Goal: Ask a question

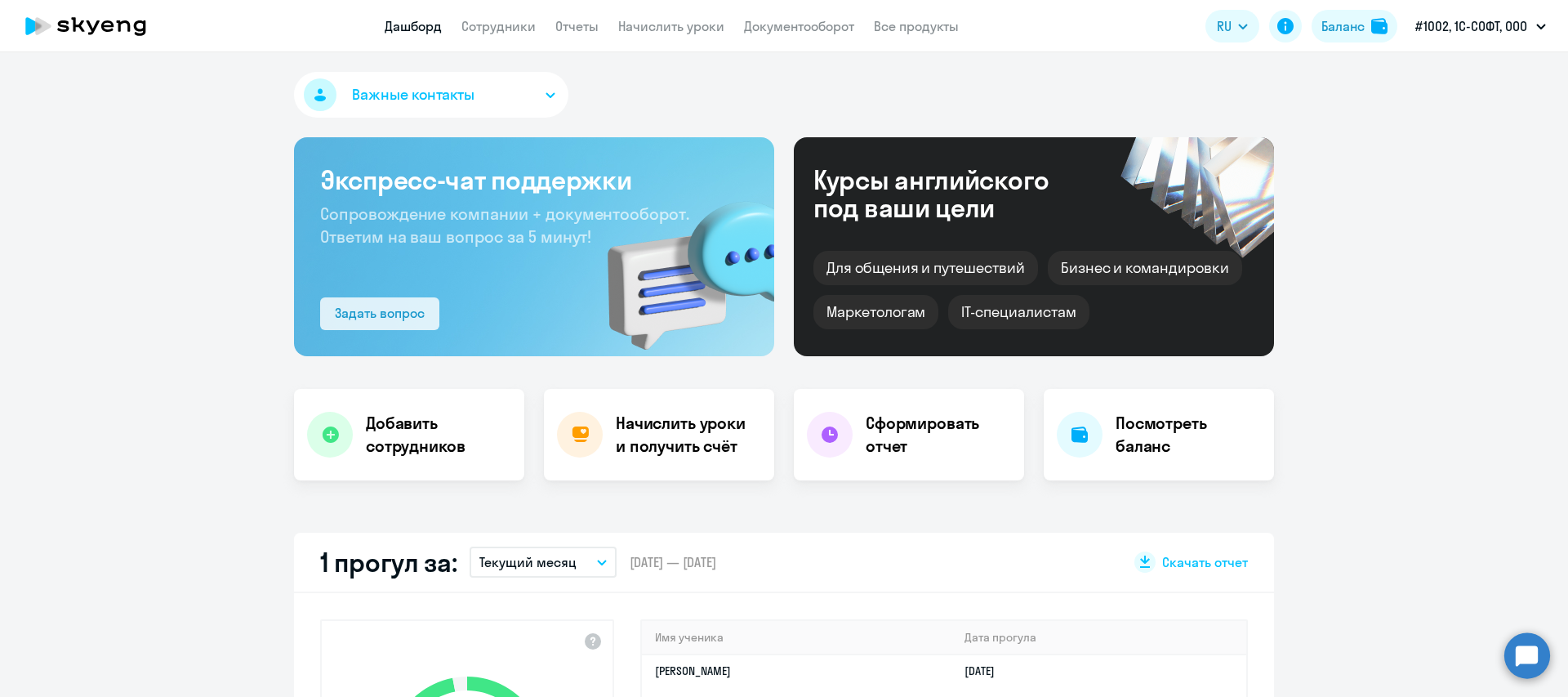
click at [361, 299] on button "Задать вопрос" at bounding box center [379, 313] width 119 height 33
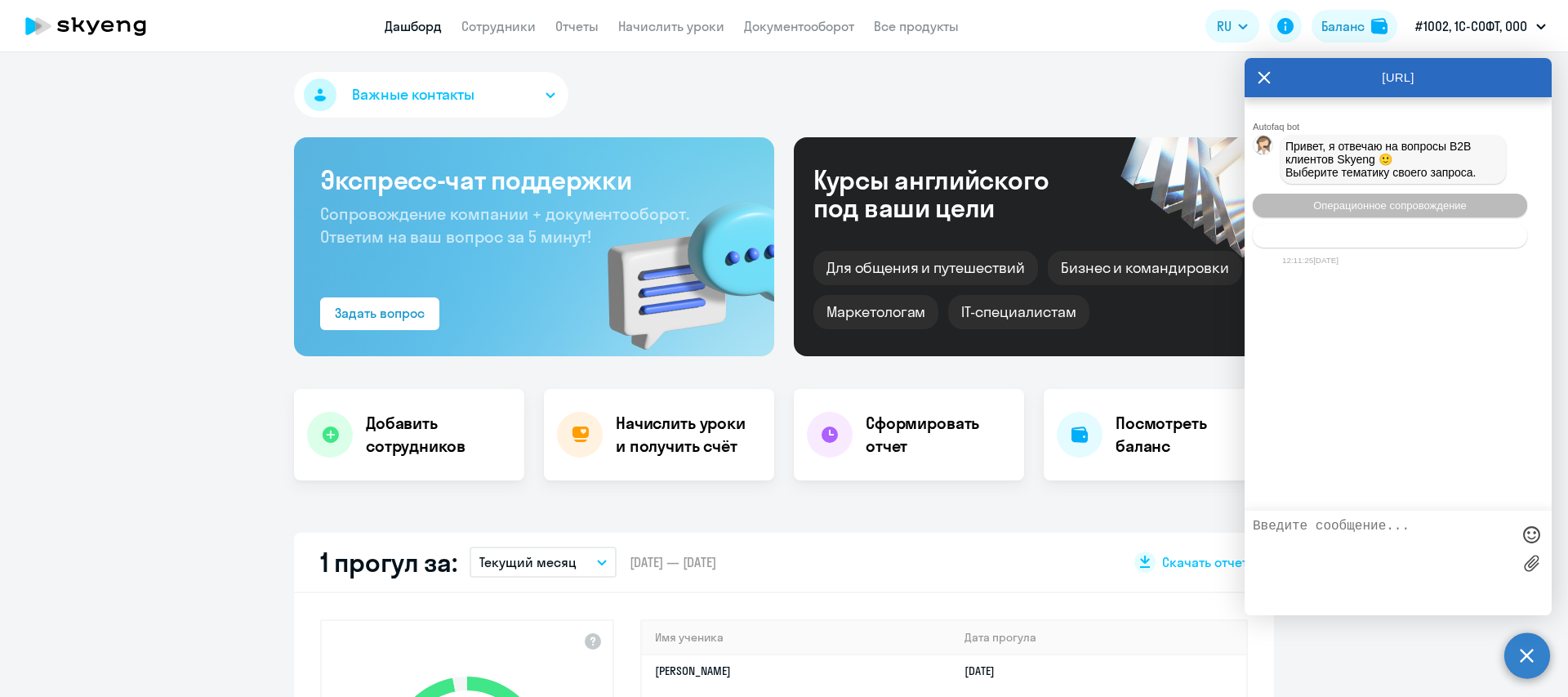
select select "30"
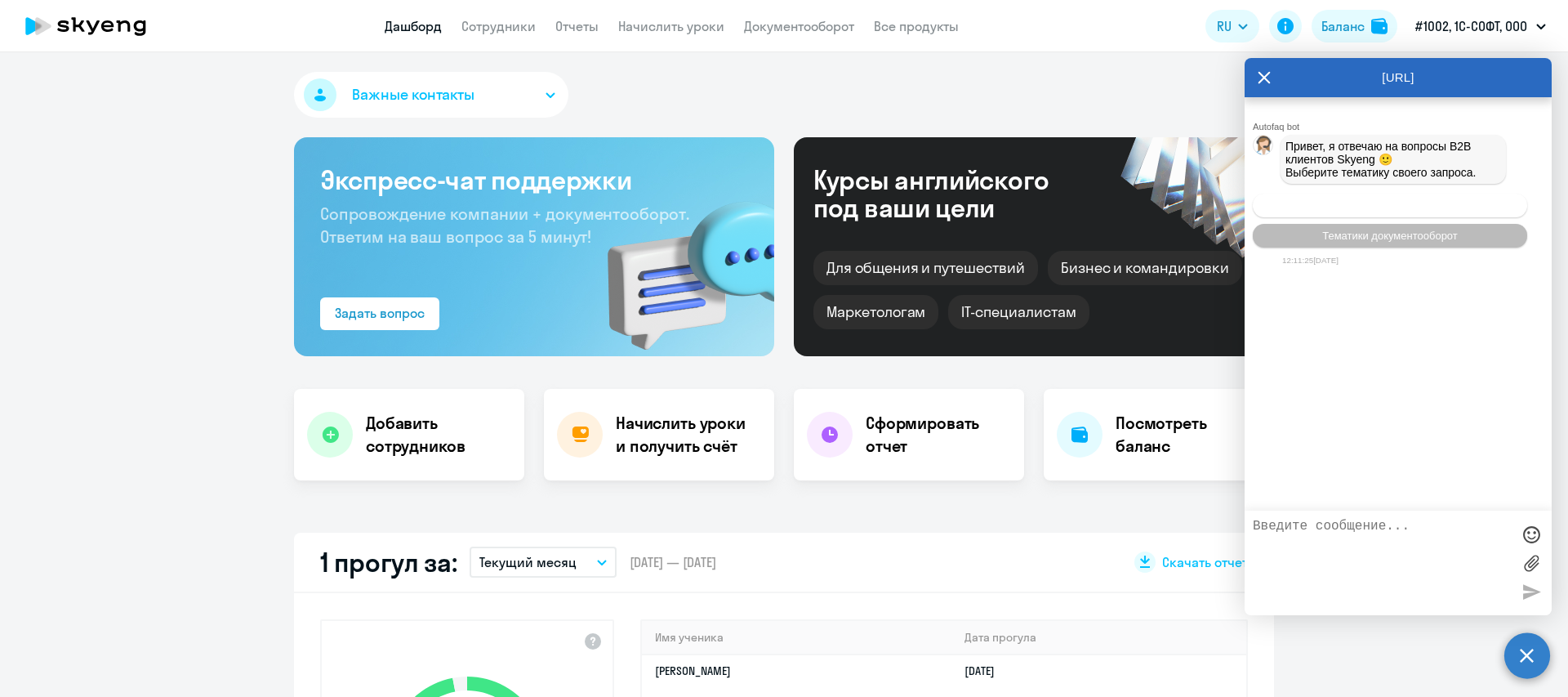
click at [1388, 205] on span "Операционное сопровождение" at bounding box center [1391, 206] width 154 height 12
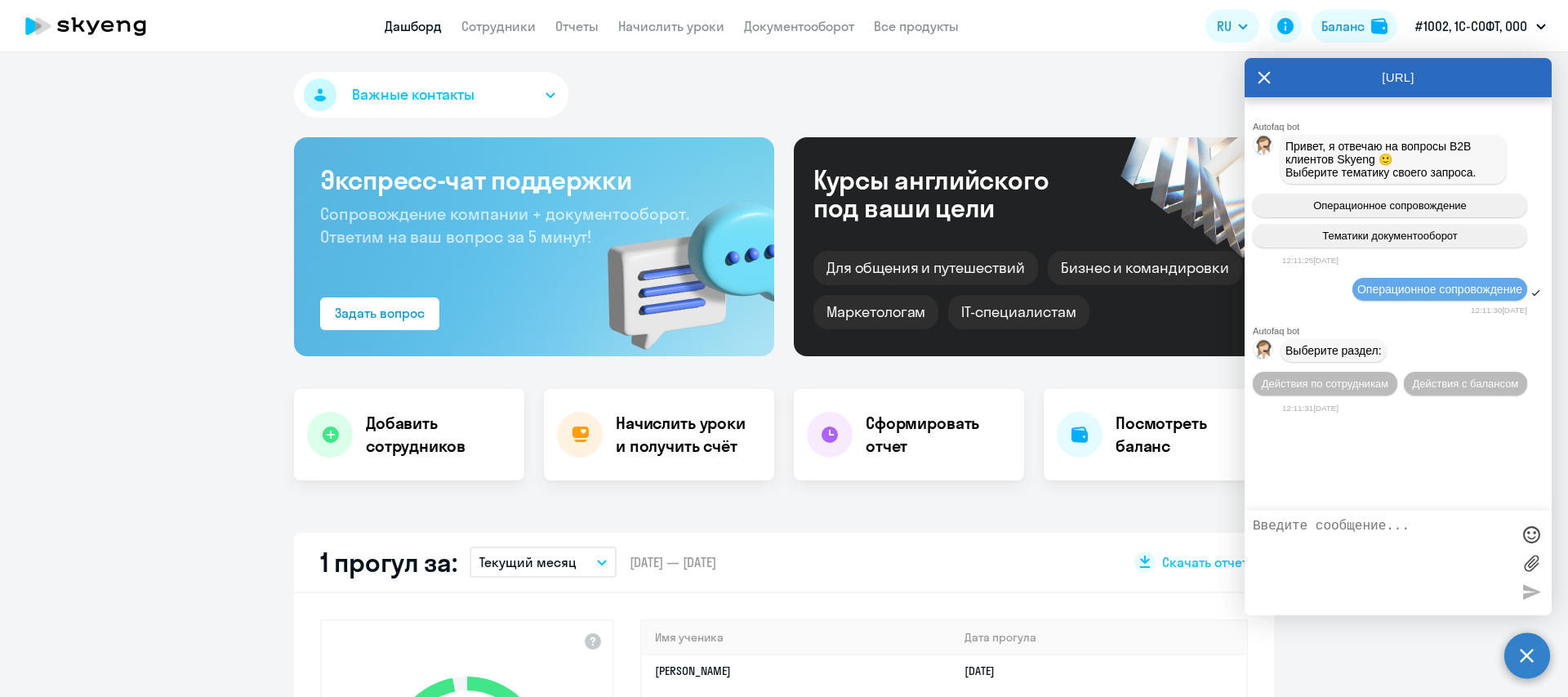
drag, startPoint x: 1271, startPoint y: 77, endPoint x: 1261, endPoint y: 99, distance: 24.2
click at [1270, 79] on div "[URL]" at bounding box center [1399, 78] width 307 height 39
drag, startPoint x: 1264, startPoint y: 80, endPoint x: 1260, endPoint y: 87, distance: 8.1
click at [1264, 81] on icon at bounding box center [1264, 78] width 13 height 39
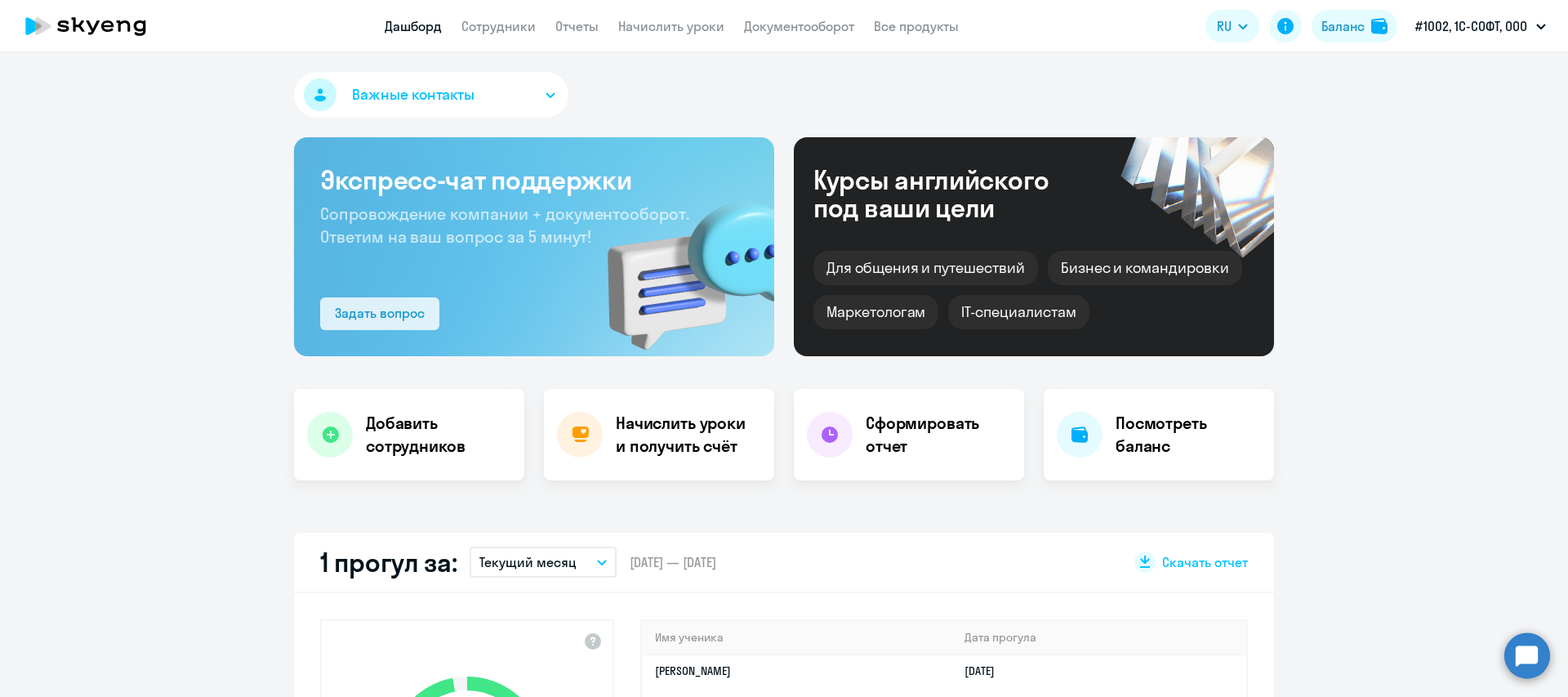
click at [404, 303] on div "Задать вопрос" at bounding box center [380, 312] width 90 height 19
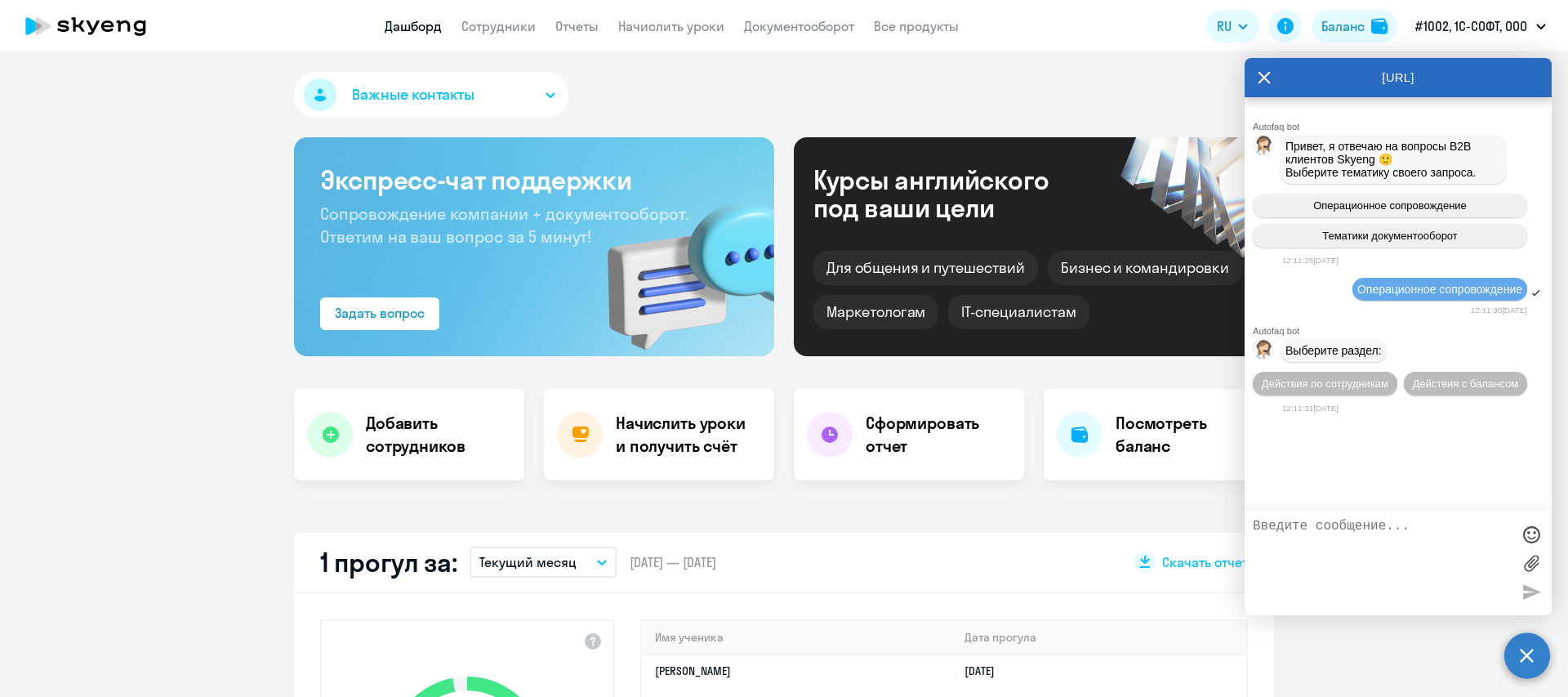
click at [1349, 350] on span "Выберите раздел:" at bounding box center [1333, 350] width 96 height 13
click at [1475, 291] on span "Операционное сопровождение" at bounding box center [1440, 289] width 165 height 13
click at [1433, 249] on div "Операционное сопровождение Тематики документооборот" at bounding box center [1399, 221] width 307 height 67
click at [1329, 522] on textarea at bounding box center [1382, 563] width 259 height 88
click at [1260, 77] on icon at bounding box center [1264, 78] width 13 height 39
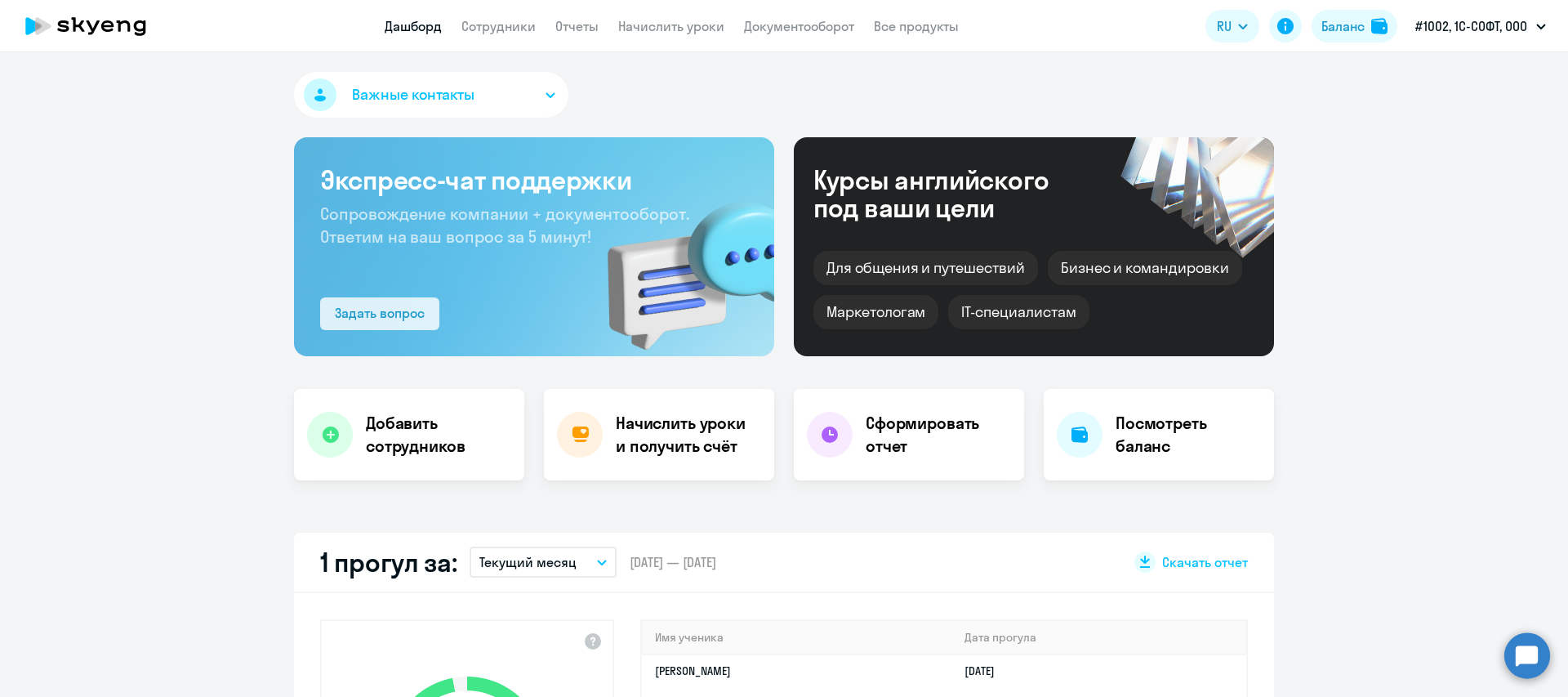
click at [388, 312] on div "Задать вопрос" at bounding box center [380, 312] width 90 height 19
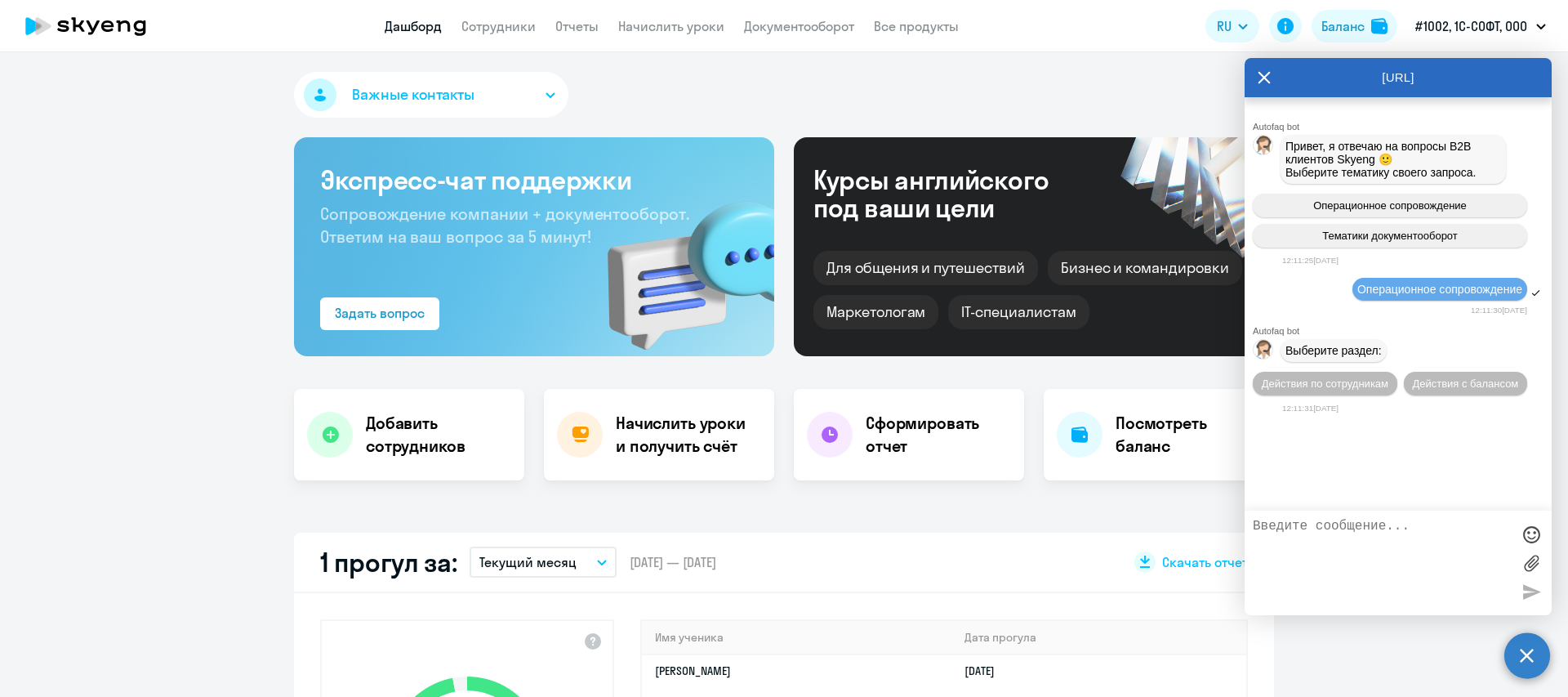
click at [1411, 285] on span "Операционное сопровождение" at bounding box center [1440, 289] width 165 height 13
click at [1317, 349] on span "Выберите раздел:" at bounding box center [1333, 350] width 96 height 13
click at [1303, 506] on div "Autofaq bot Привет, я отвечаю на вопросы B2B клиентов Skyeng 🙂 Выберите тематик…" at bounding box center [1399, 304] width 307 height 413
click at [1294, 521] on textarea at bounding box center [1382, 563] width 259 height 88
select select "30"
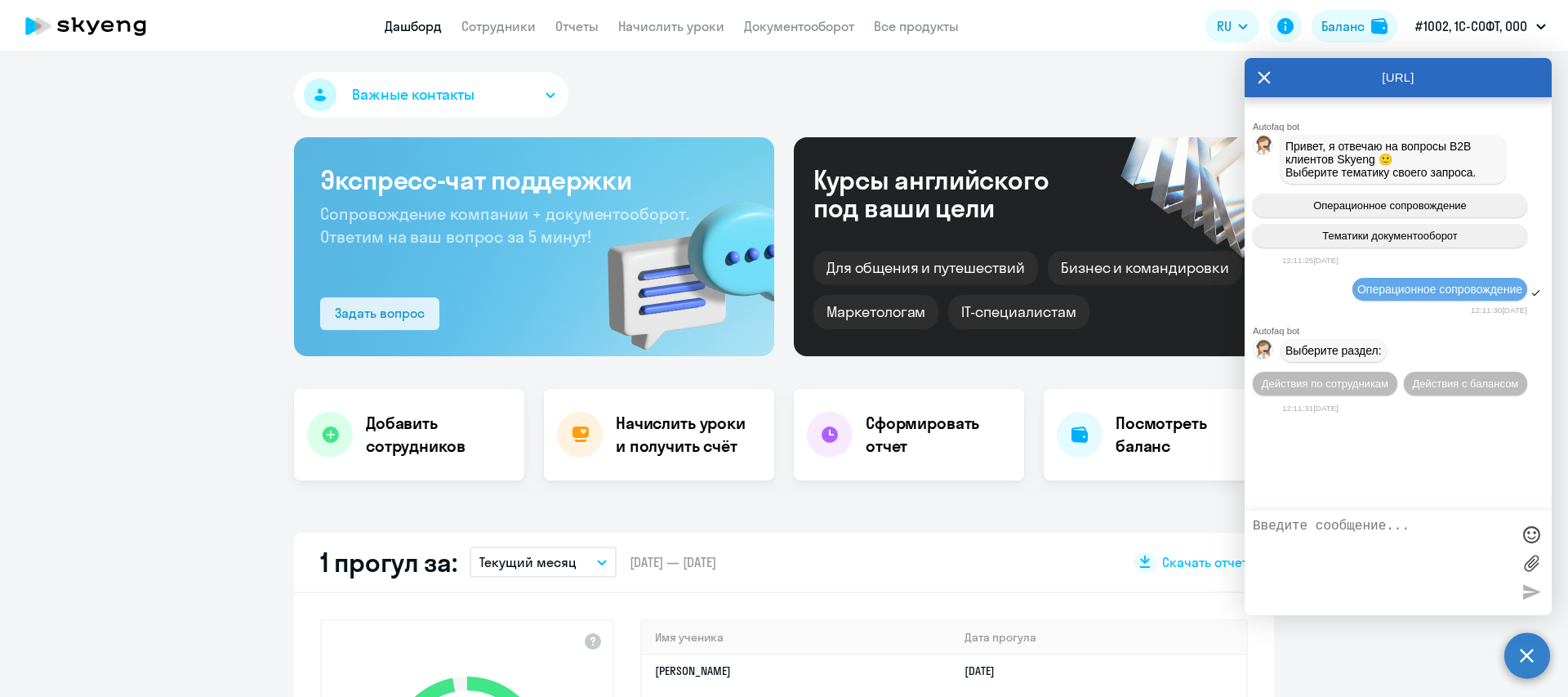
drag, startPoint x: 433, startPoint y: 314, endPoint x: 409, endPoint y: 313, distance: 24.0
click at [427, 314] on div "Задать вопрос" at bounding box center [534, 313] width 428 height 33
click at [371, 311] on div "Задать вопрос" at bounding box center [380, 312] width 90 height 19
click at [379, 311] on div "Задать вопрос" at bounding box center [380, 312] width 90 height 19
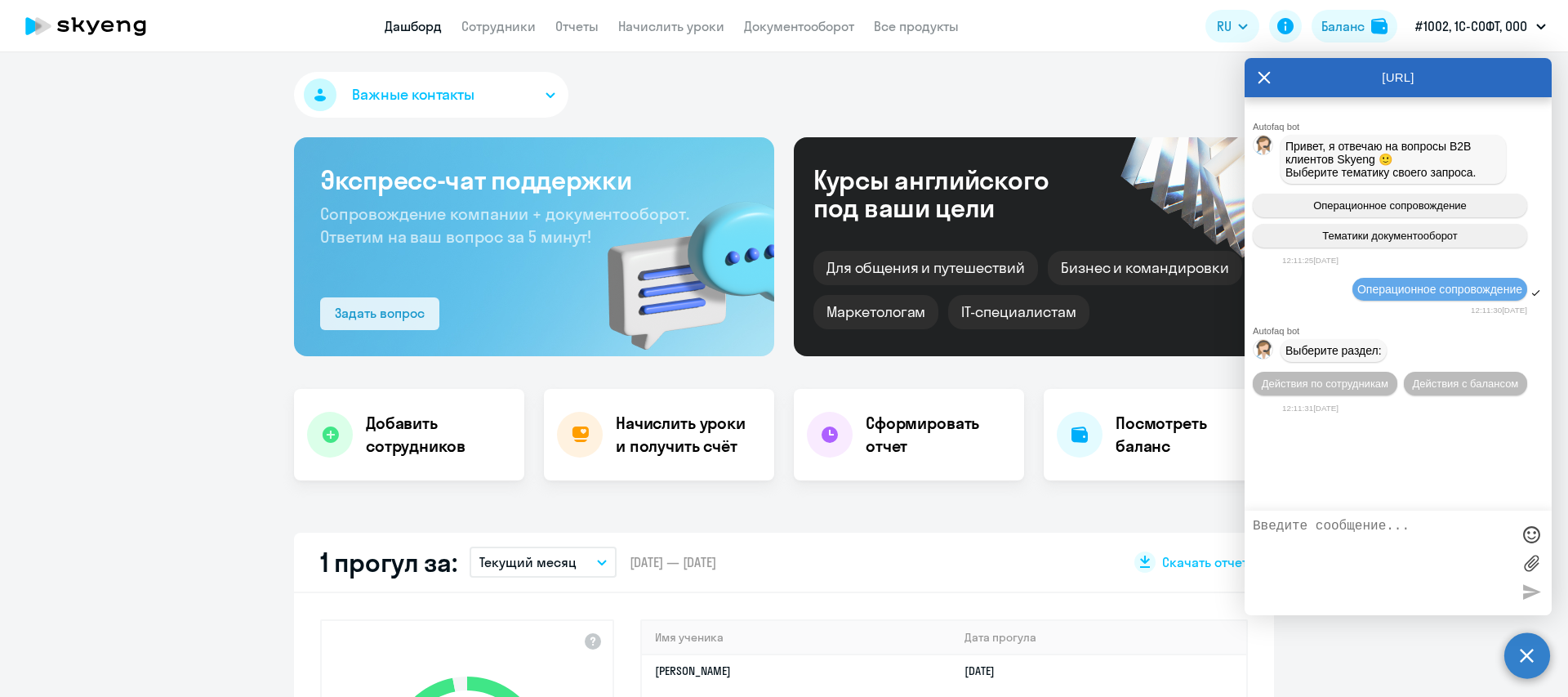
click at [379, 311] on div "Задать вопрос" at bounding box center [380, 312] width 90 height 19
click at [380, 311] on div "Задать вопрос" at bounding box center [380, 312] width 90 height 19
click at [1294, 522] on textarea at bounding box center [1382, 563] width 259 height 88
drag, startPoint x: 1333, startPoint y: 524, endPoint x: 1352, endPoint y: 551, distance: 33.0
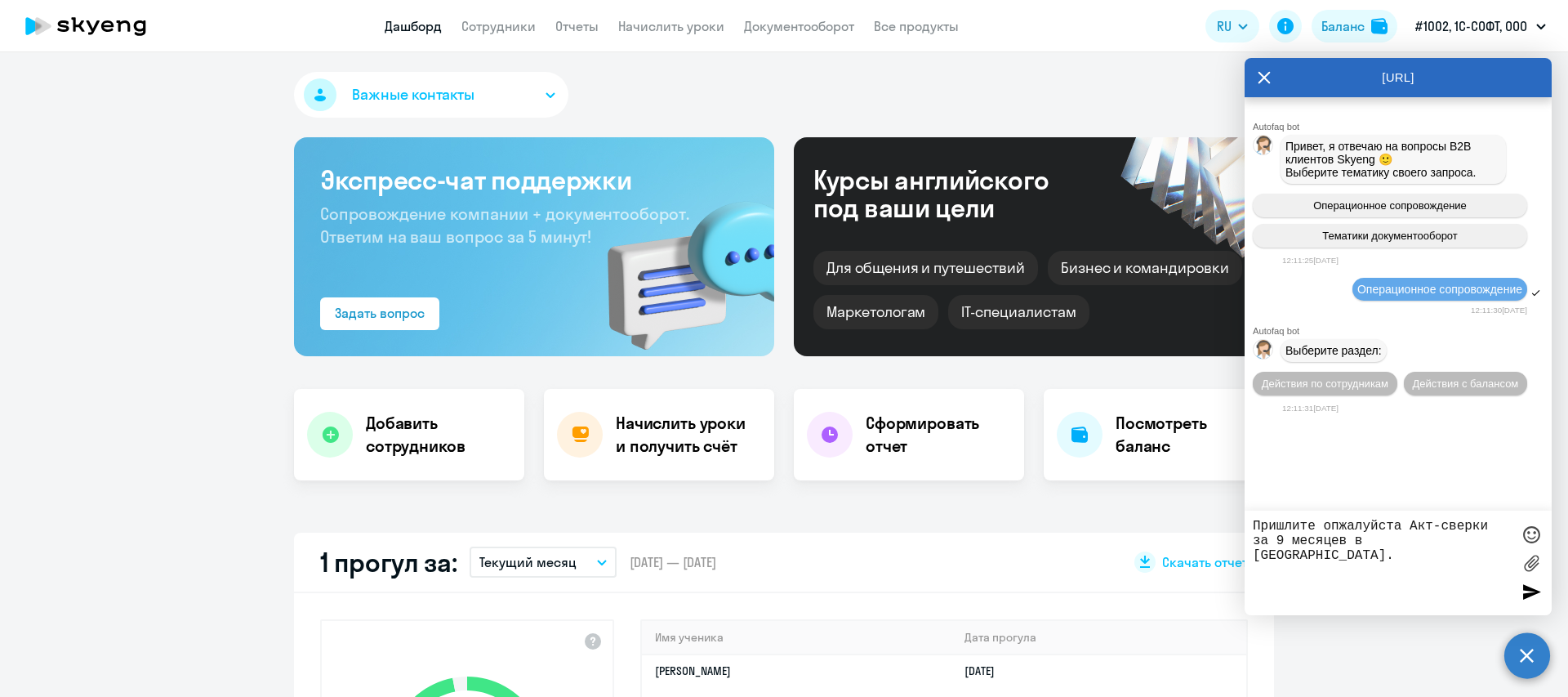
click at [1335, 527] on textarea "Пришлите опжалуйста Акт-сверки за 9 месяцев в [GEOGRAPHIC_DATA]." at bounding box center [1382, 563] width 259 height 88
type textarea "Пришлите пожалуйста Акт-сверки за 9 месяцев в [GEOGRAPHIC_DATA]."
click at [1536, 594] on div at bounding box center [1532, 591] width 25 height 25
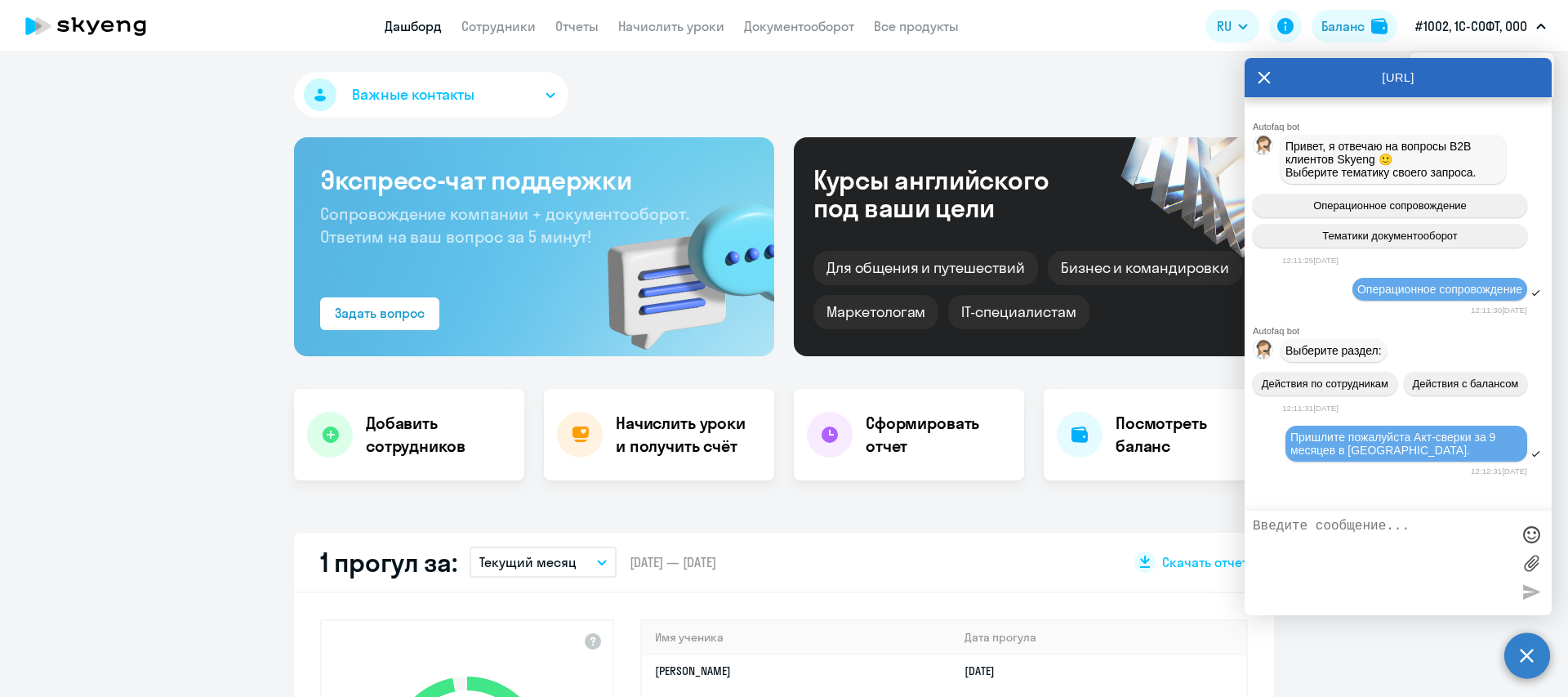
click at [1543, 17] on button "#1002, 1С-СОФТ, ООО" at bounding box center [1481, 26] width 147 height 39
click at [1262, 78] on icon at bounding box center [1264, 78] width 13 height 39
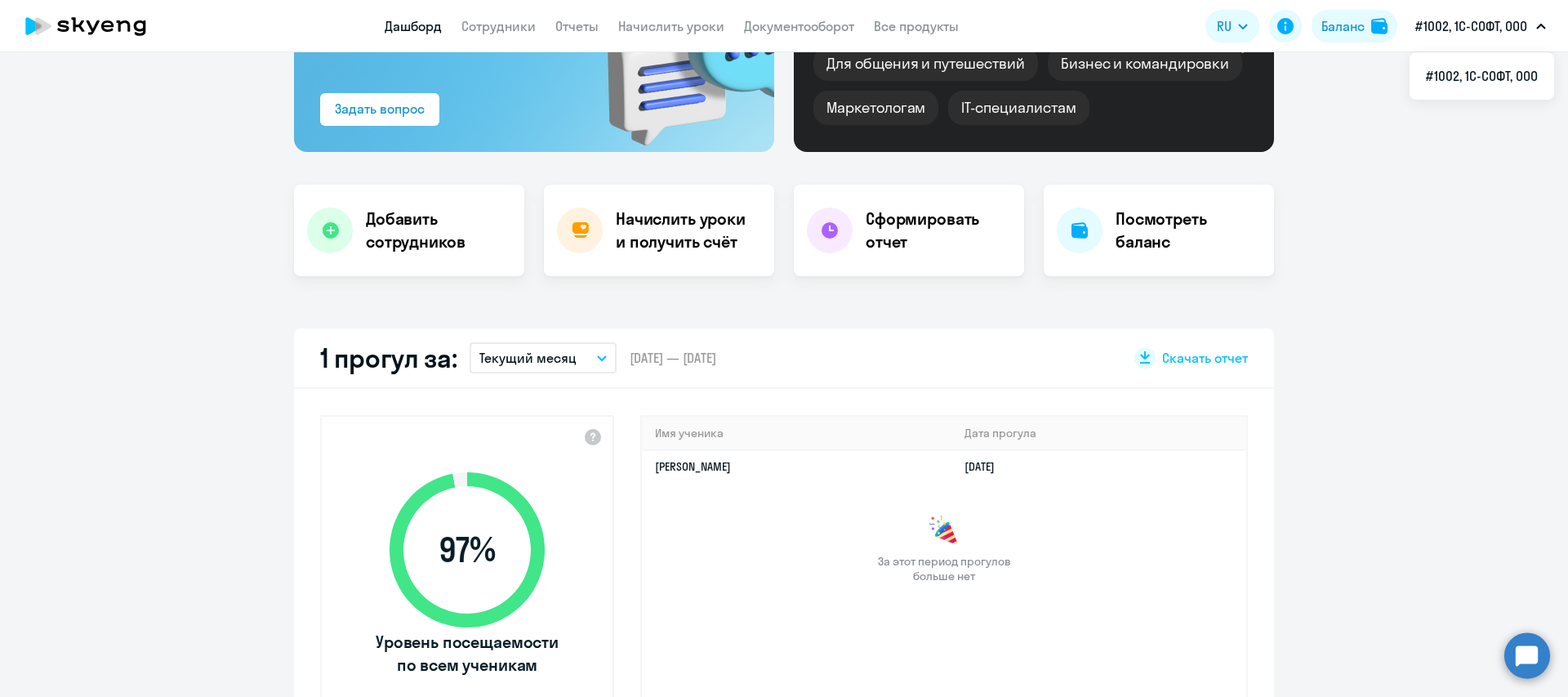
scroll to position [306, 0]
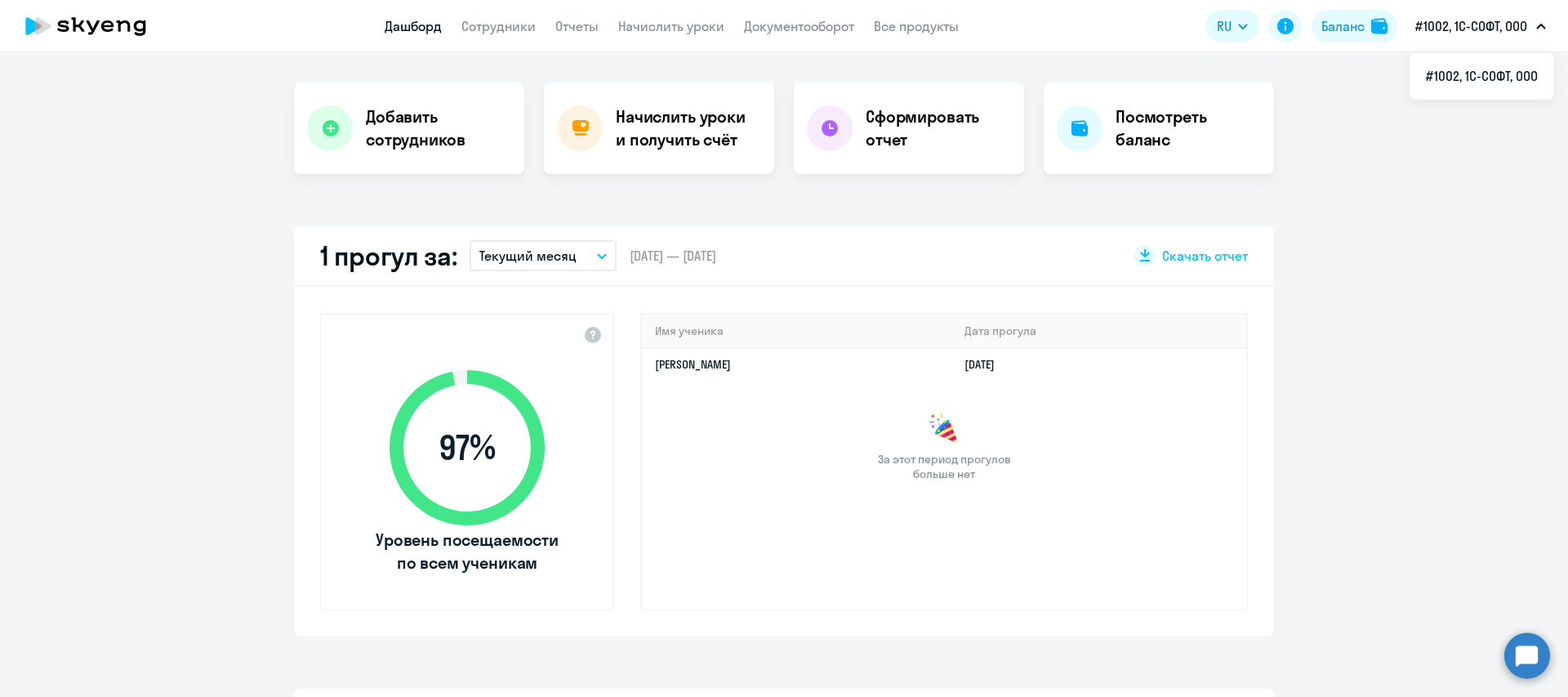
click at [597, 255] on icon "button" at bounding box center [602, 256] width 10 height 5
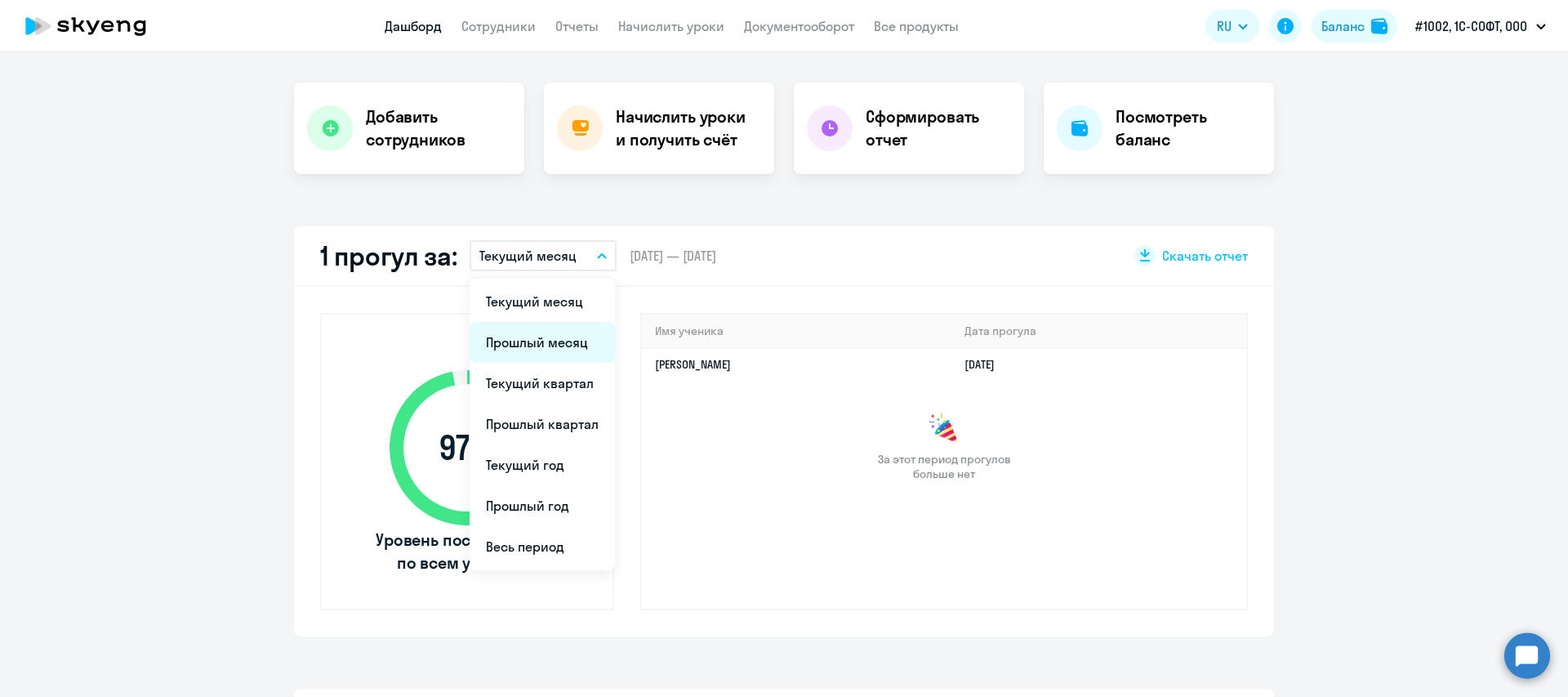
click at [556, 349] on li "Прошлый месяц" at bounding box center [542, 342] width 146 height 41
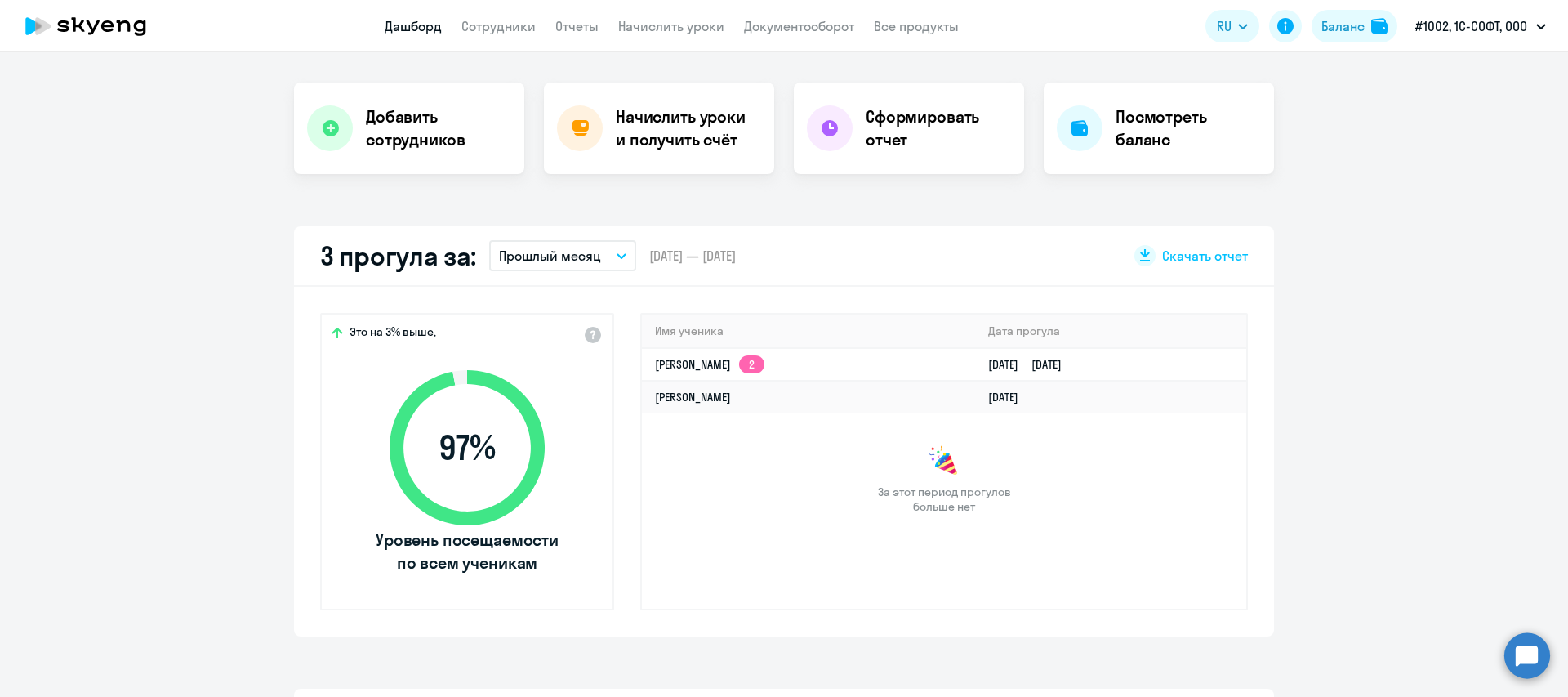
click at [617, 253] on icon "button" at bounding box center [621, 256] width 10 height 5
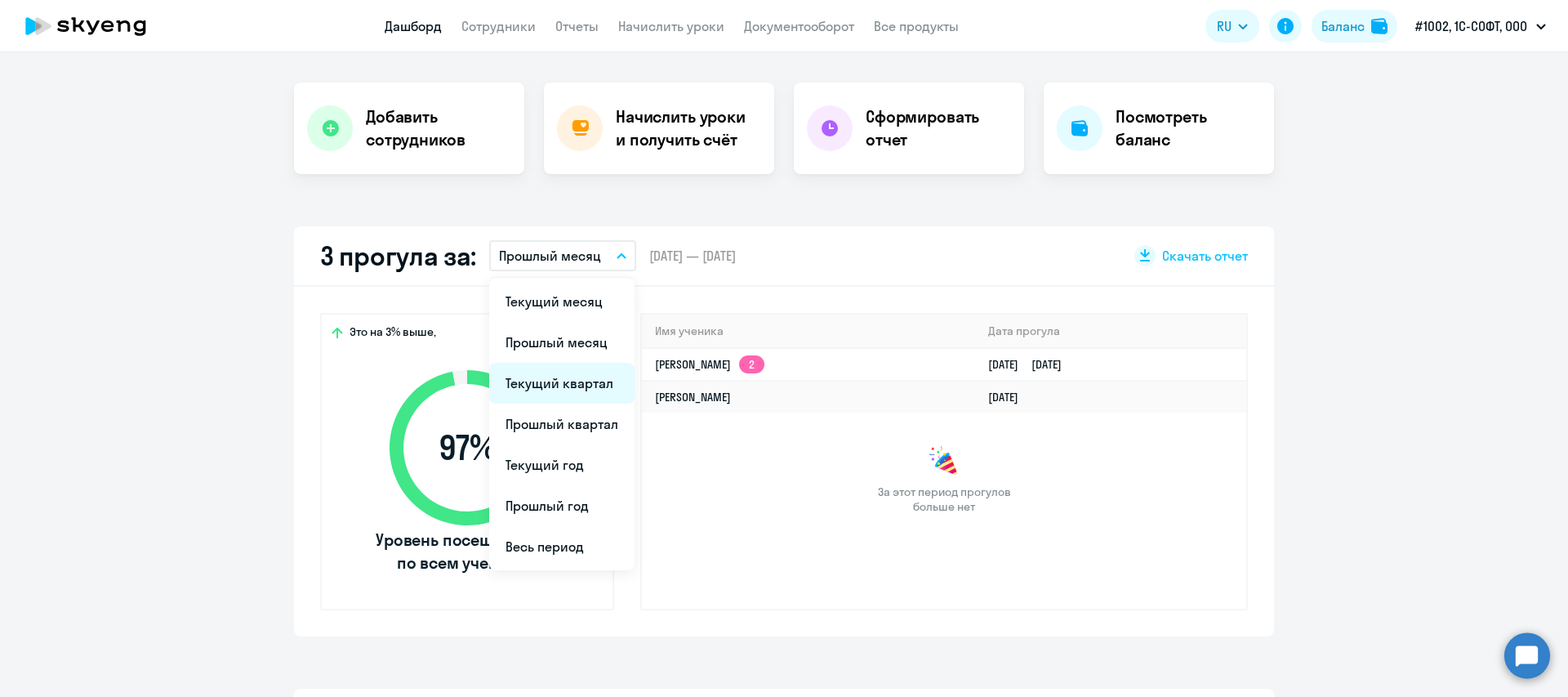
click at [560, 378] on li "Текущий квартал" at bounding box center [562, 383] width 146 height 41
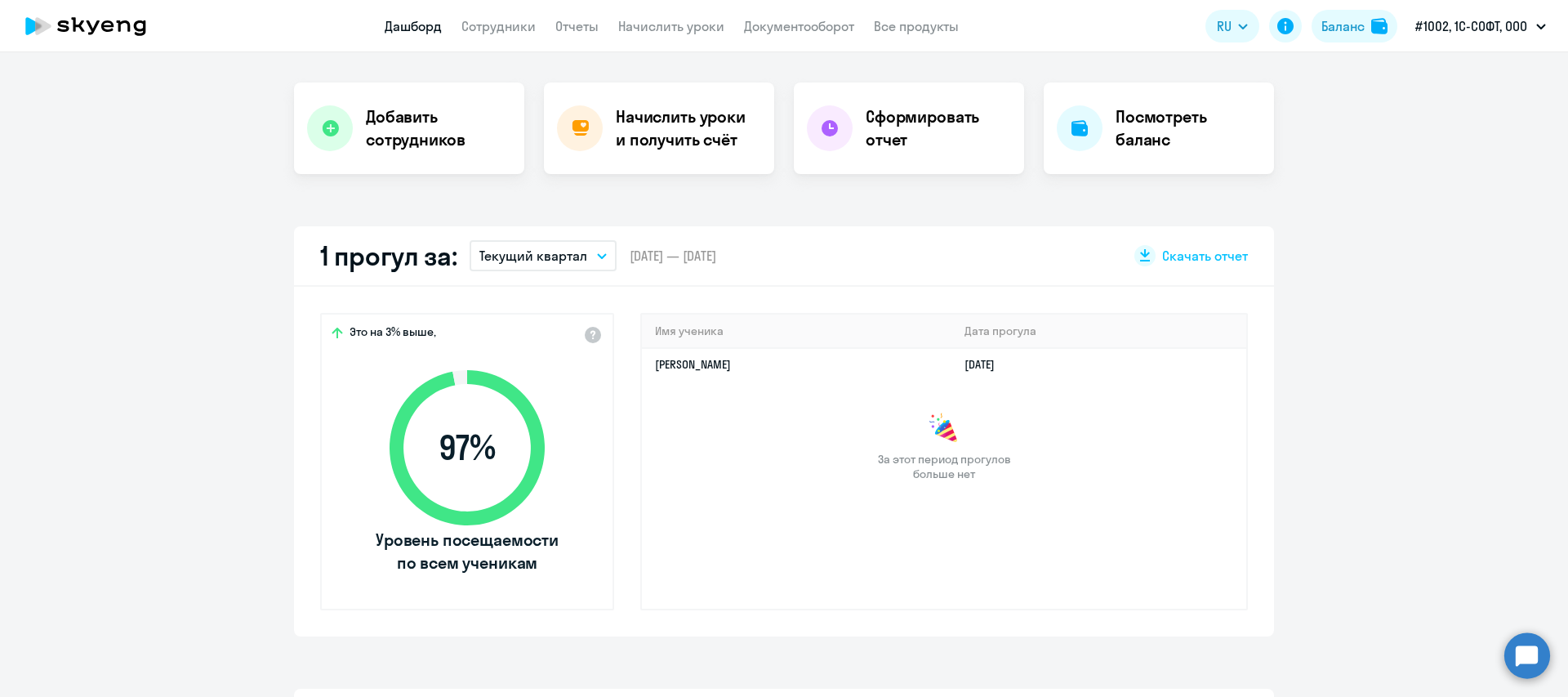
click at [601, 247] on button "Текущий квартал" at bounding box center [543, 255] width 147 height 31
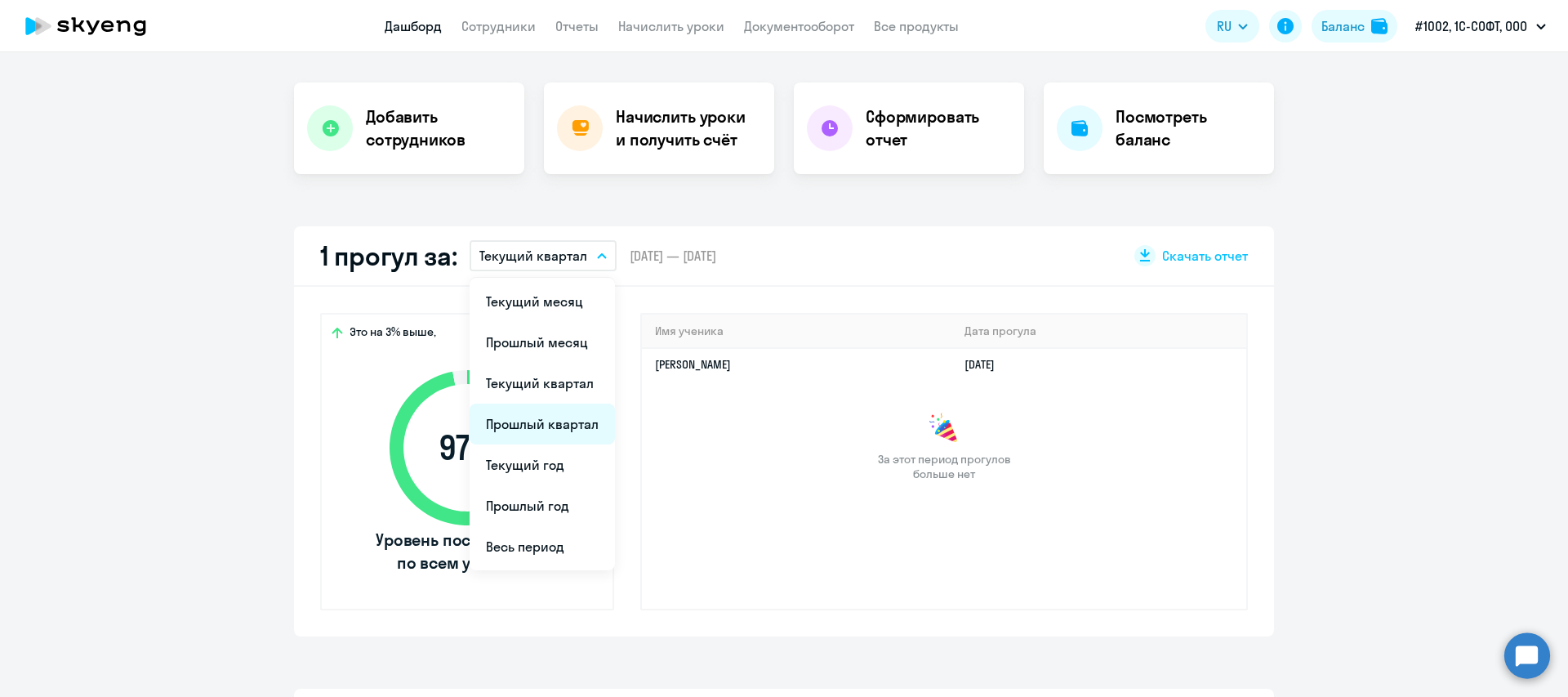
click at [536, 423] on li "Прошлый квартал" at bounding box center [542, 423] width 146 height 41
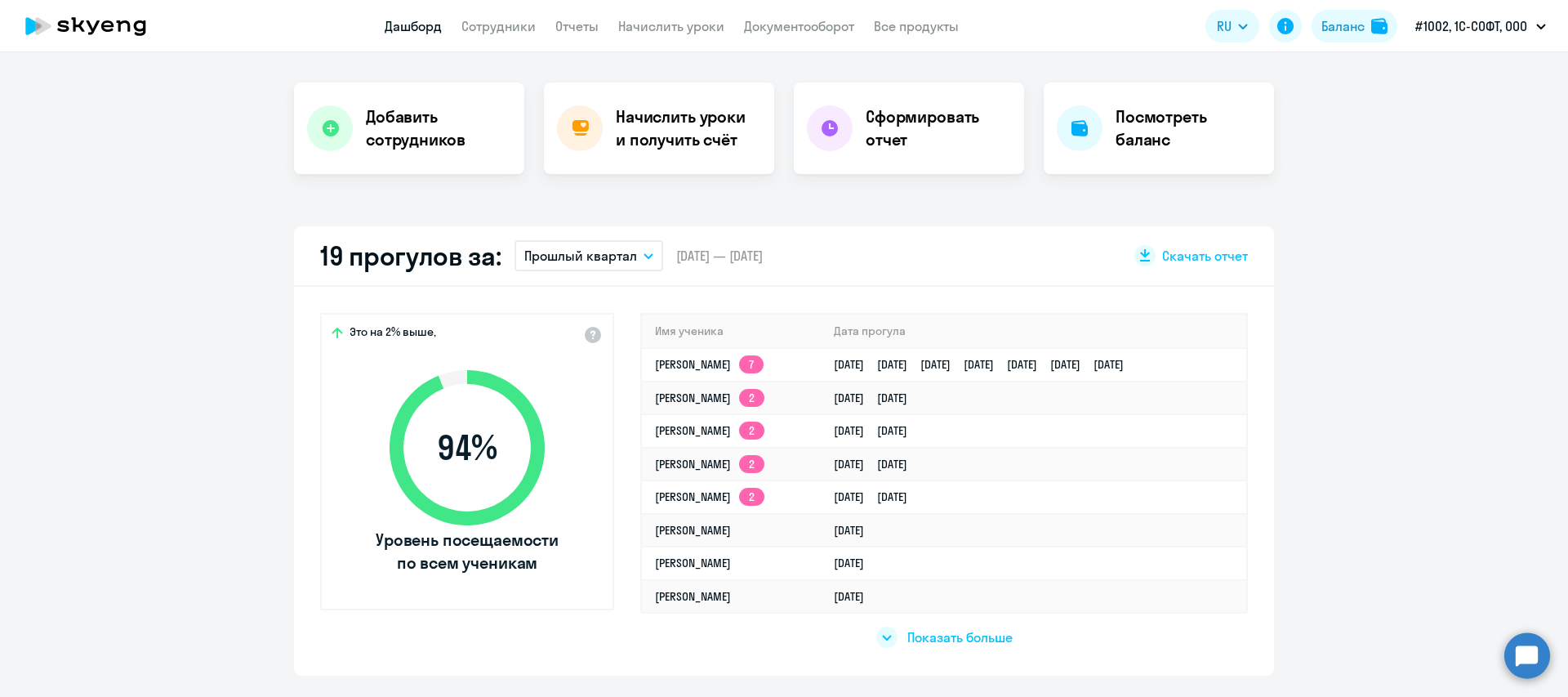
click at [883, 639] on icon at bounding box center [887, 637] width 8 height 4
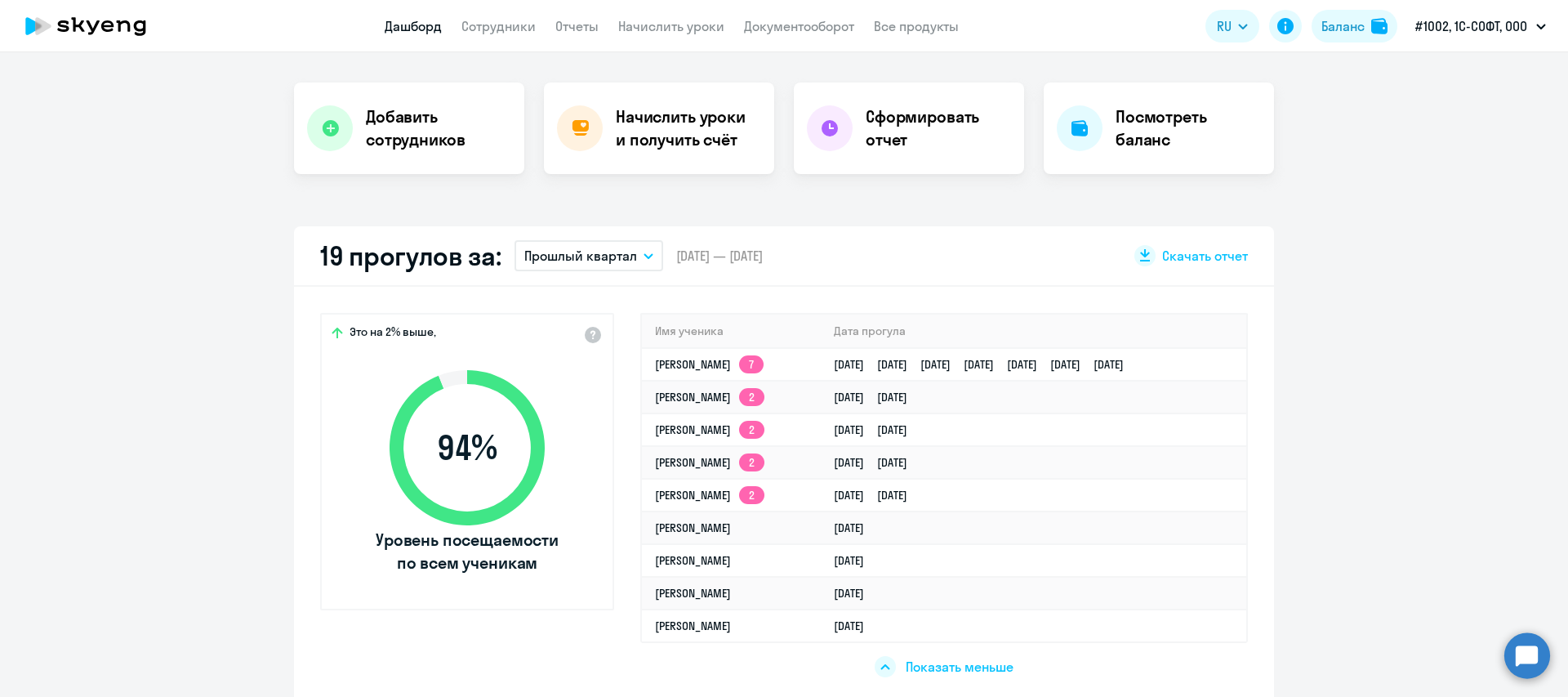
scroll to position [0, 0]
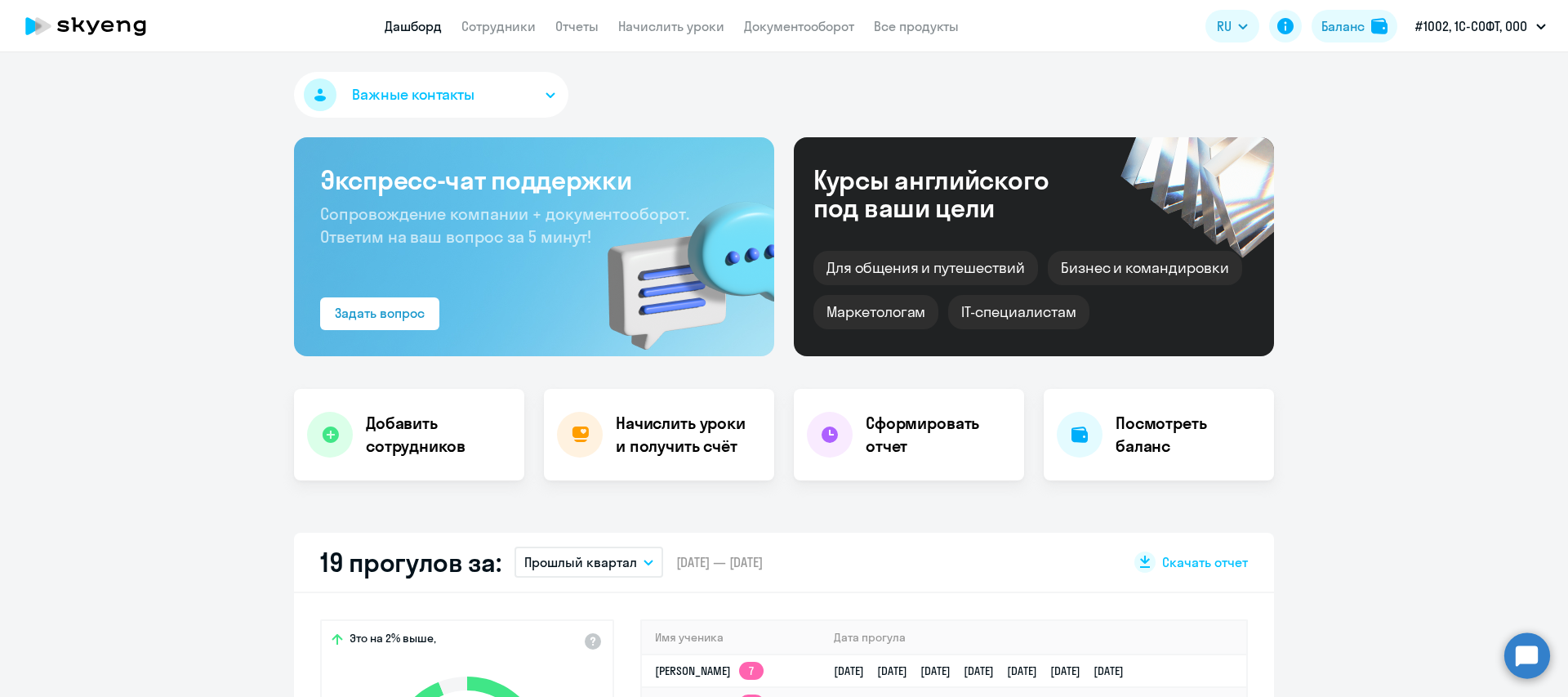
click at [1519, 662] on circle at bounding box center [1527, 656] width 46 height 46
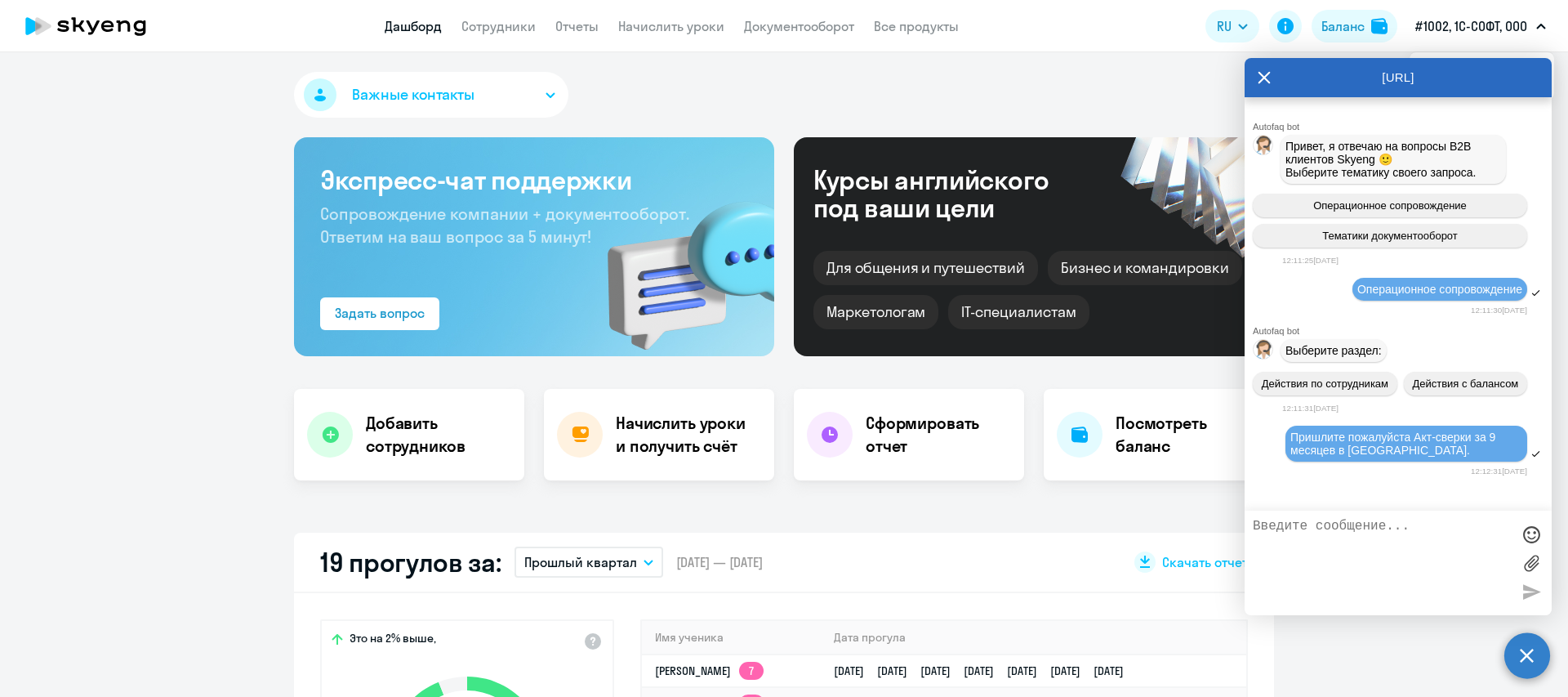
click at [1267, 81] on icon at bounding box center [1264, 78] width 13 height 39
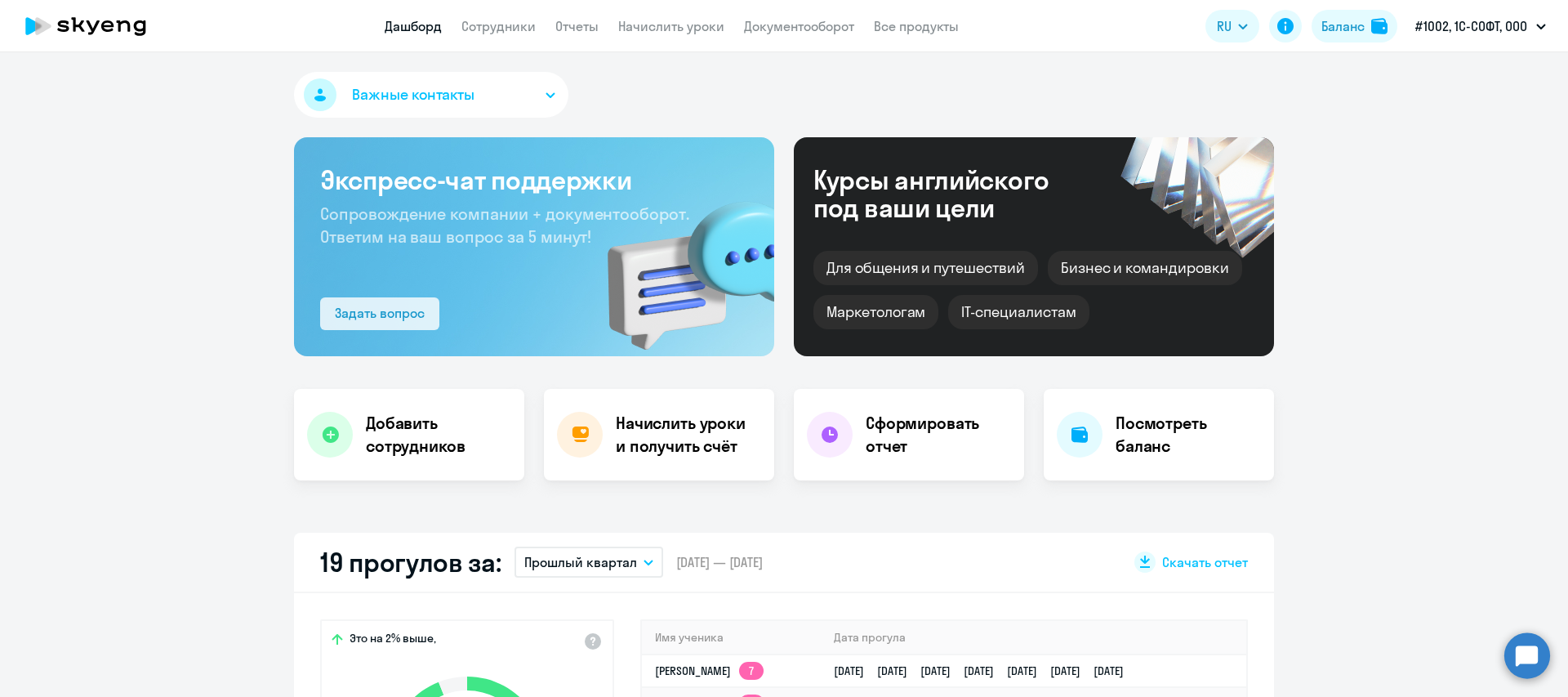
click at [379, 311] on div "Задать вопрос" at bounding box center [380, 312] width 90 height 19
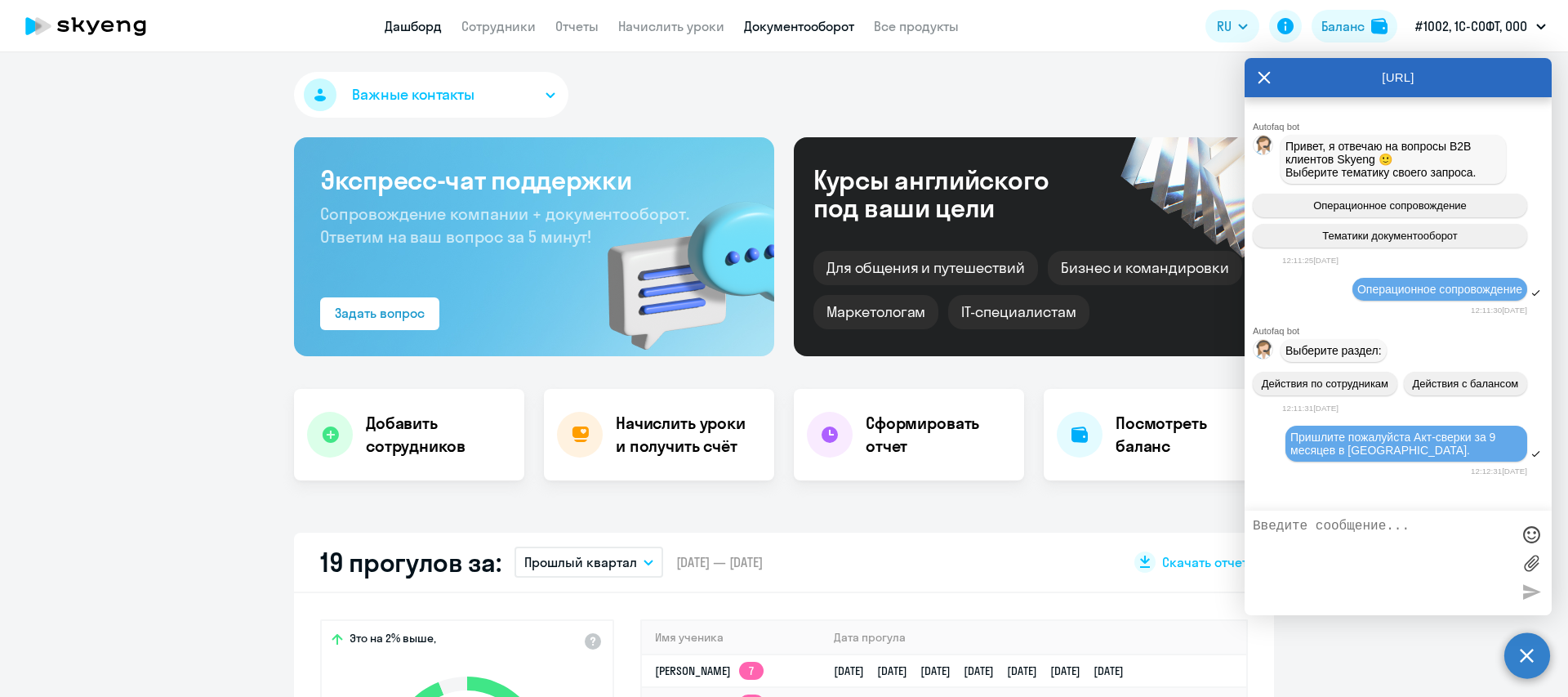
click at [807, 26] on link "Документооборот" at bounding box center [799, 26] width 110 height 17
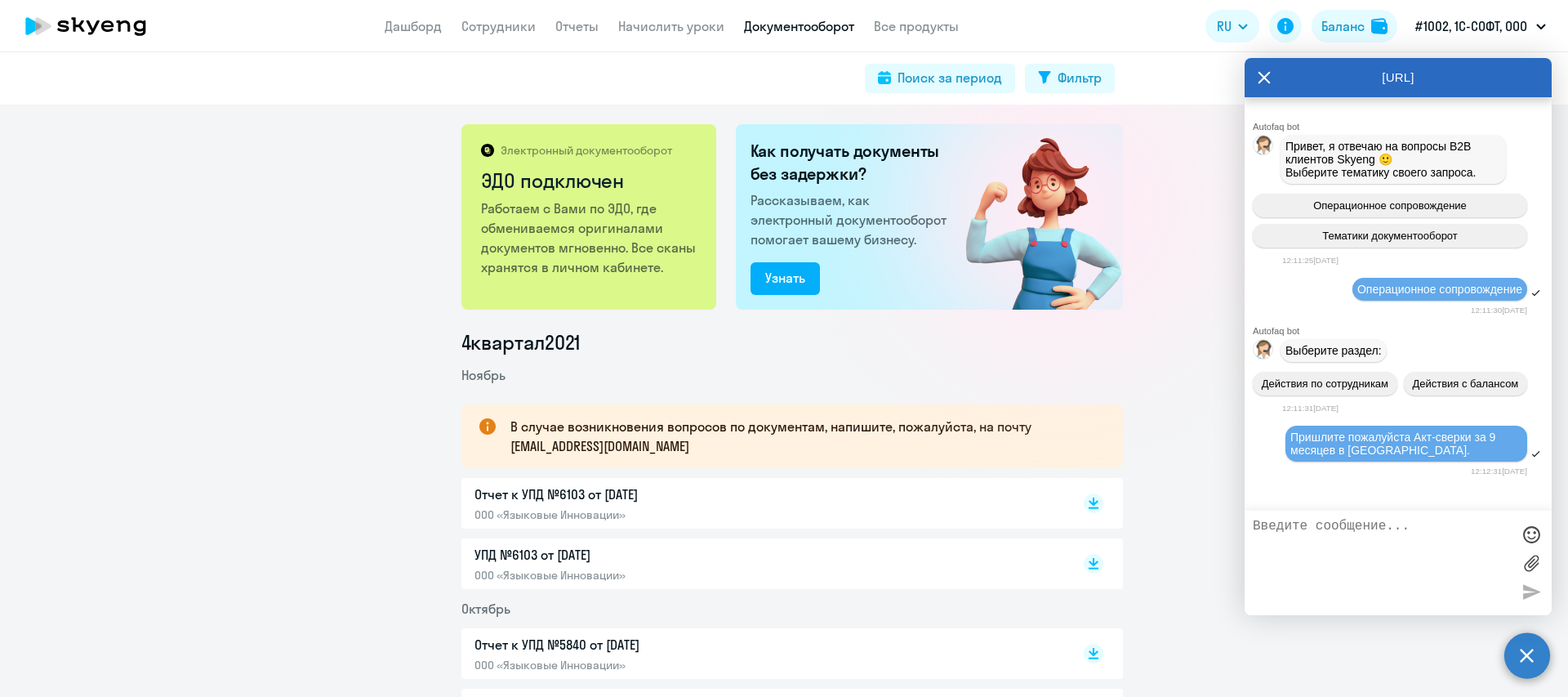
click at [569, 241] on p "Работаем с Вами по ЭДО, где обмениваемся оригиналами документов мгновенно. Все …" at bounding box center [589, 237] width 218 height 79
click at [1359, 508] on div "Autofaq bot Привет, я отвечаю на вопросы B2B клиентов Skyeng 🙂 Выберите тематик…" at bounding box center [1399, 304] width 307 height 413
click at [1264, 78] on icon at bounding box center [1265, 78] width 12 height 12
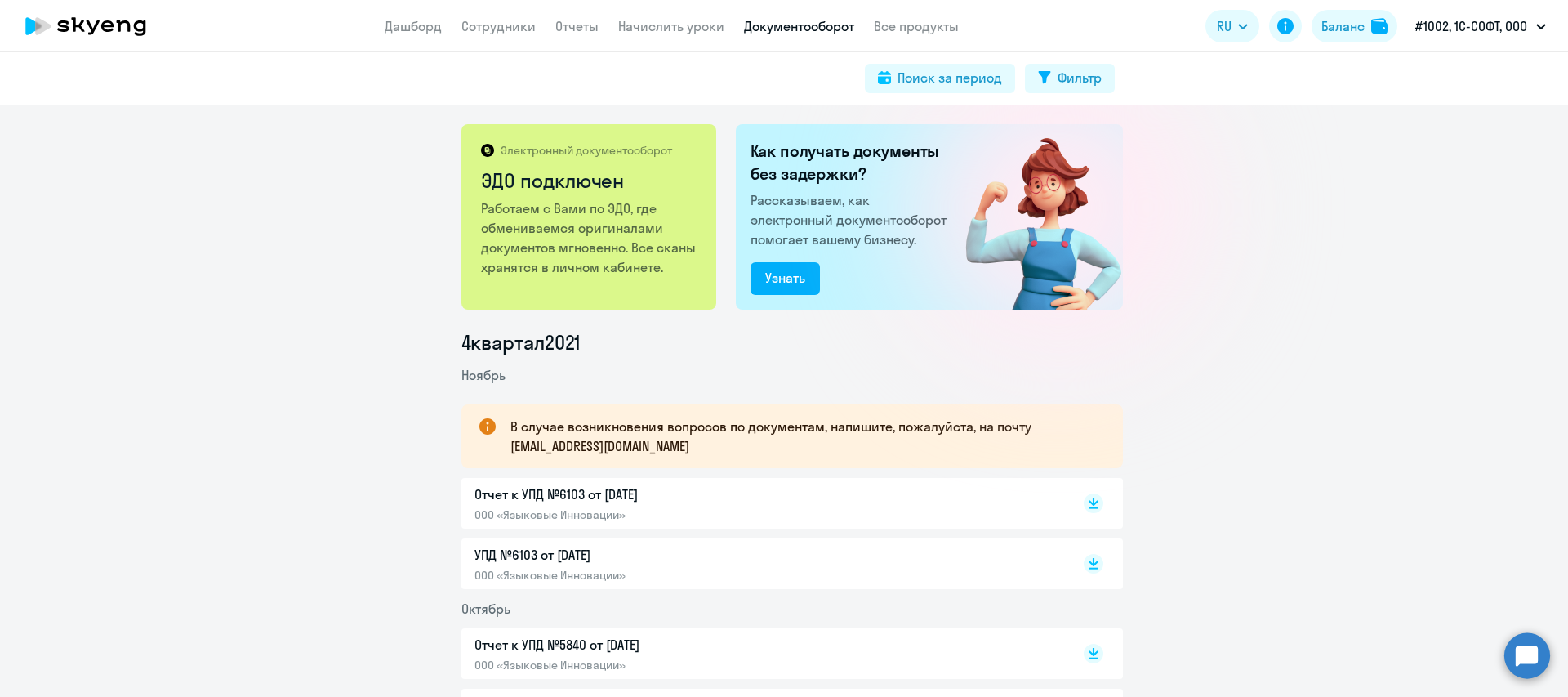
click at [1517, 668] on circle at bounding box center [1527, 656] width 46 height 46
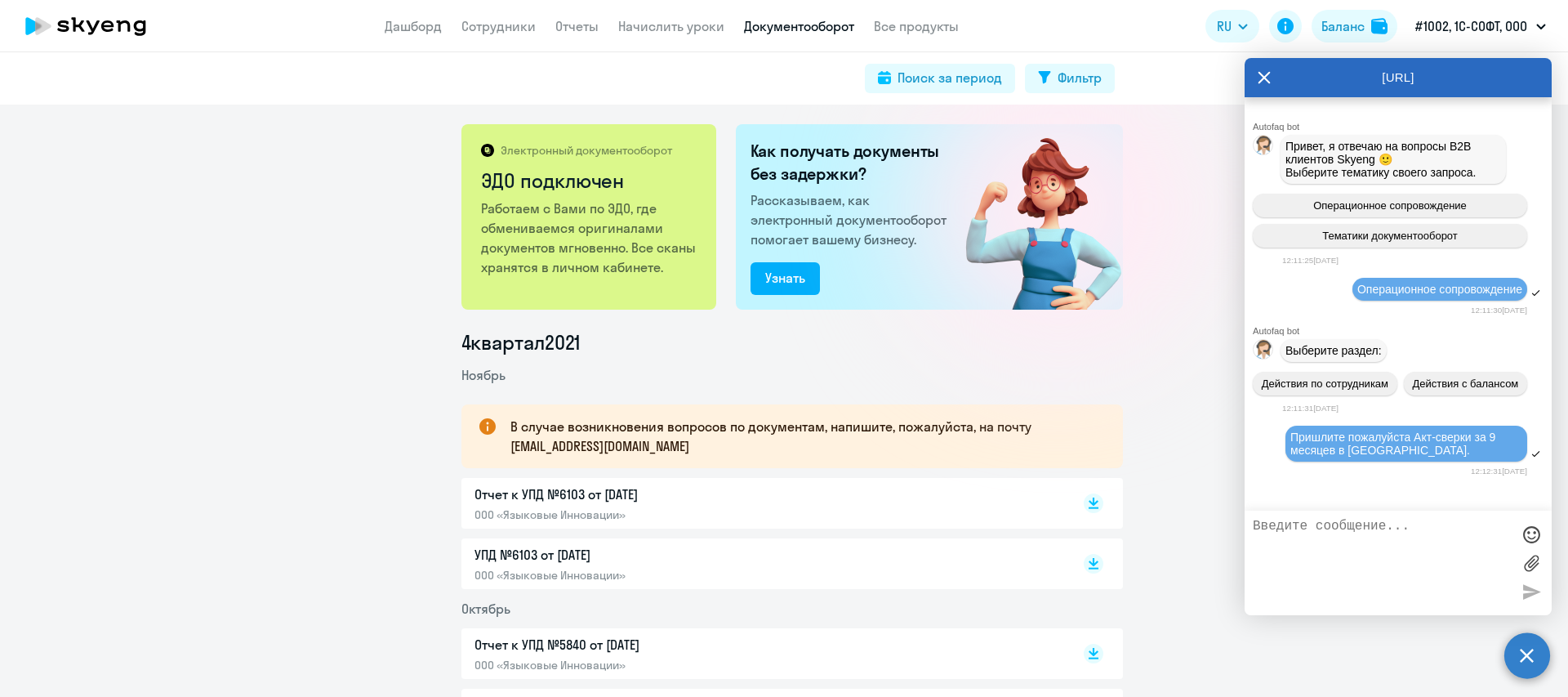
drag, startPoint x: 1355, startPoint y: 292, endPoint x: 1328, endPoint y: 363, distance: 76.0
click at [1354, 293] on div "Операционное сопровождение" at bounding box center [1440, 289] width 175 height 23
click at [1292, 526] on textarea at bounding box center [1382, 563] width 259 height 88
click at [1349, 530] on textarea at bounding box center [1382, 563] width 259 height 88
type textarea "Ваш помощник зависает? Не позволяет перемещаться оп пунктам меню."
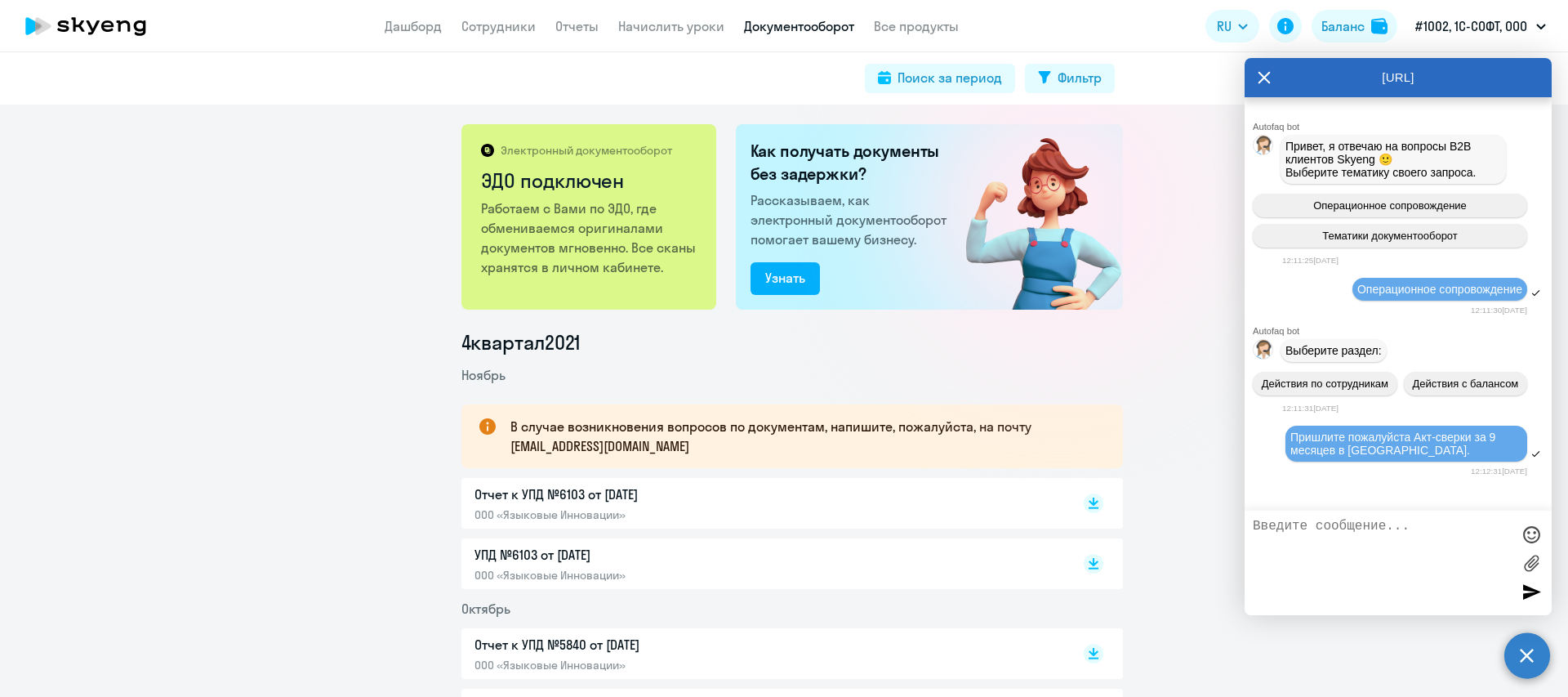
scroll to position [71, 0]
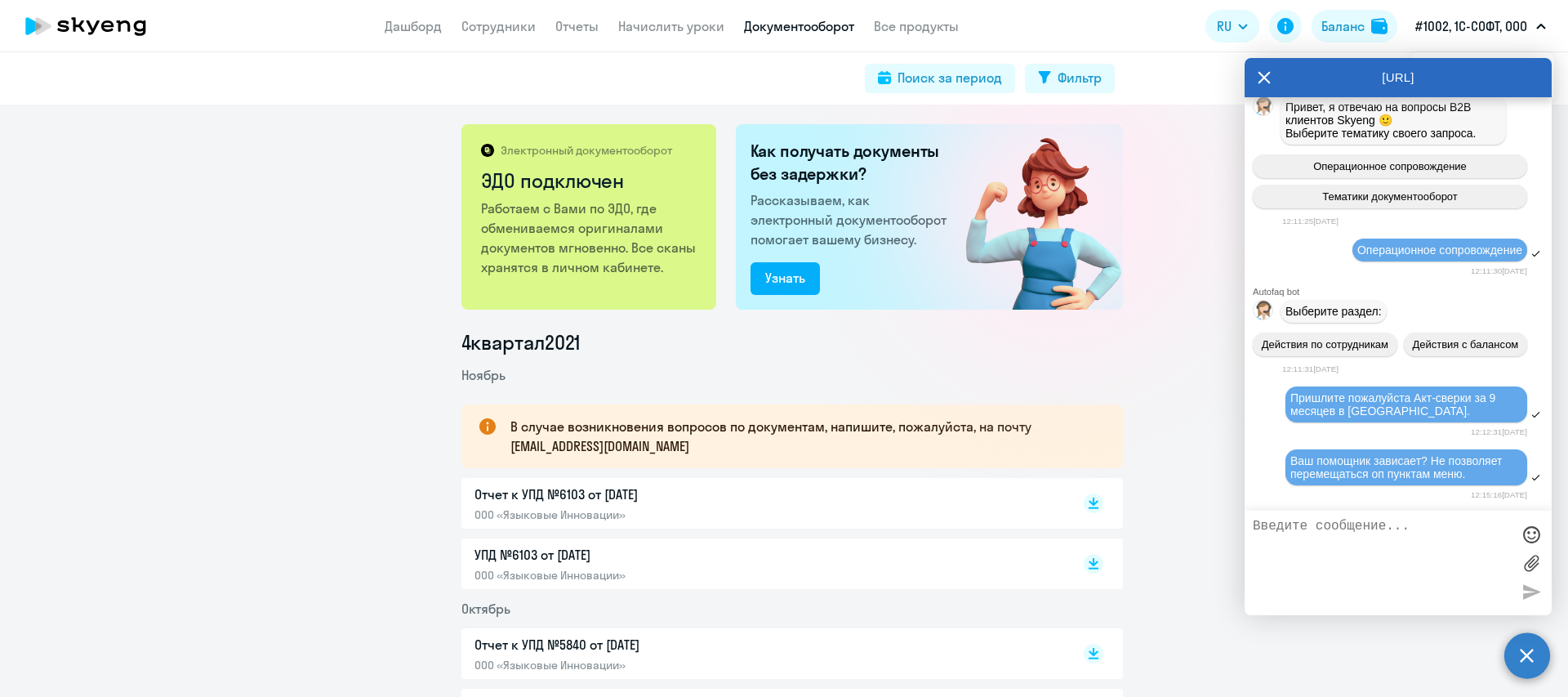
click at [1369, 326] on div "Действия по сотрудникам Действия с балансом" at bounding box center [1399, 344] width 307 height 37
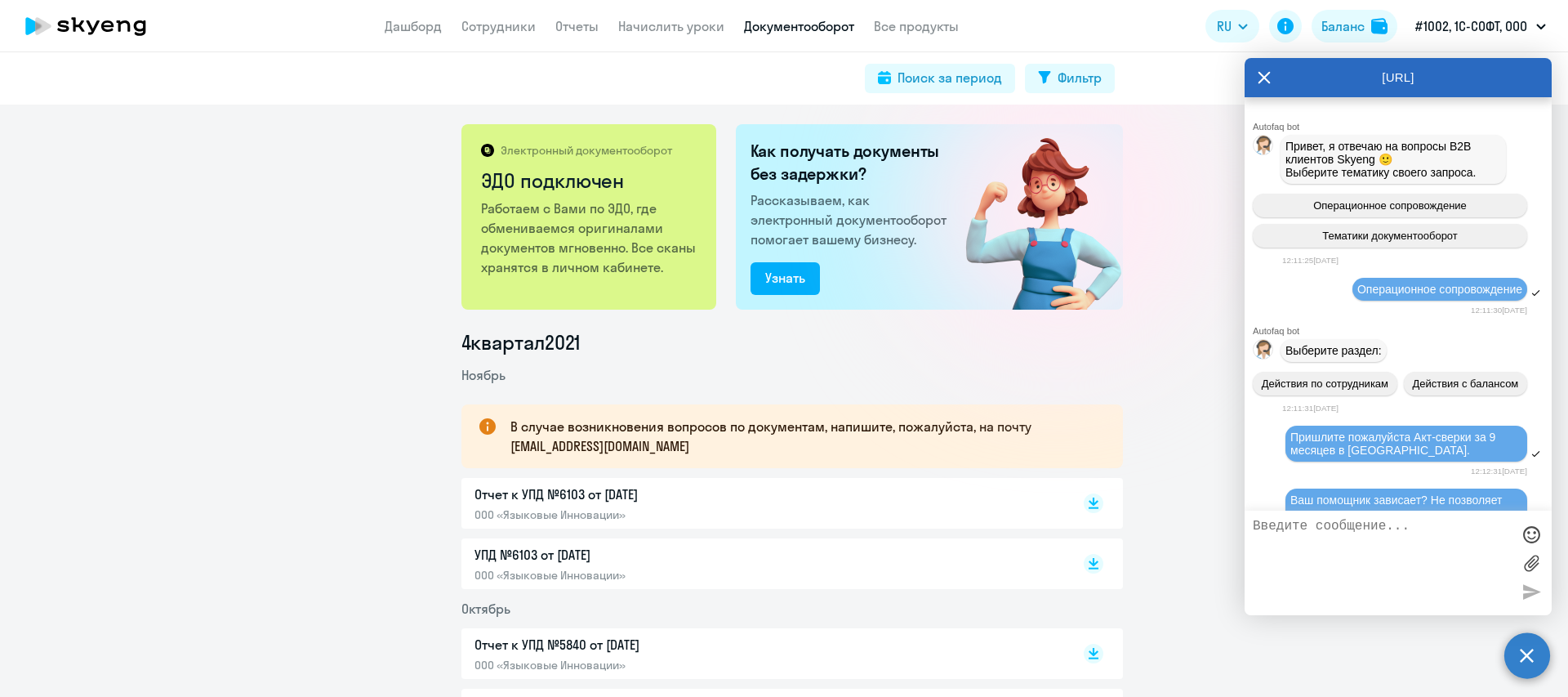
click at [1425, 252] on div "Autofaq bot Привет, я отвечаю на вопросы B2B клиентов Skyeng 🙂 Выберите тематик…" at bounding box center [1399, 195] width 307 height 146
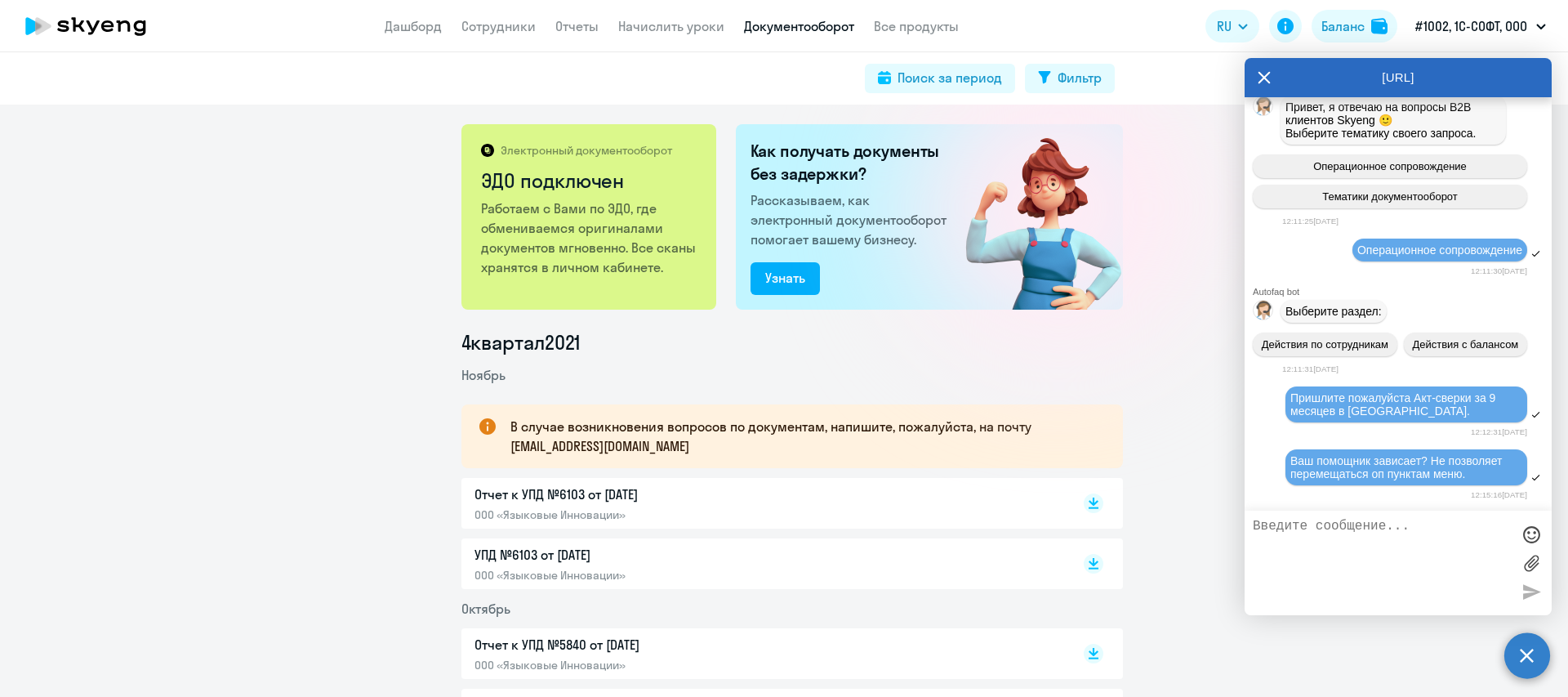
click at [403, 34] on app-menu-item-link "Дашборд" at bounding box center [413, 26] width 57 height 20
click at [407, 30] on link "Дашборд" at bounding box center [413, 26] width 57 height 17
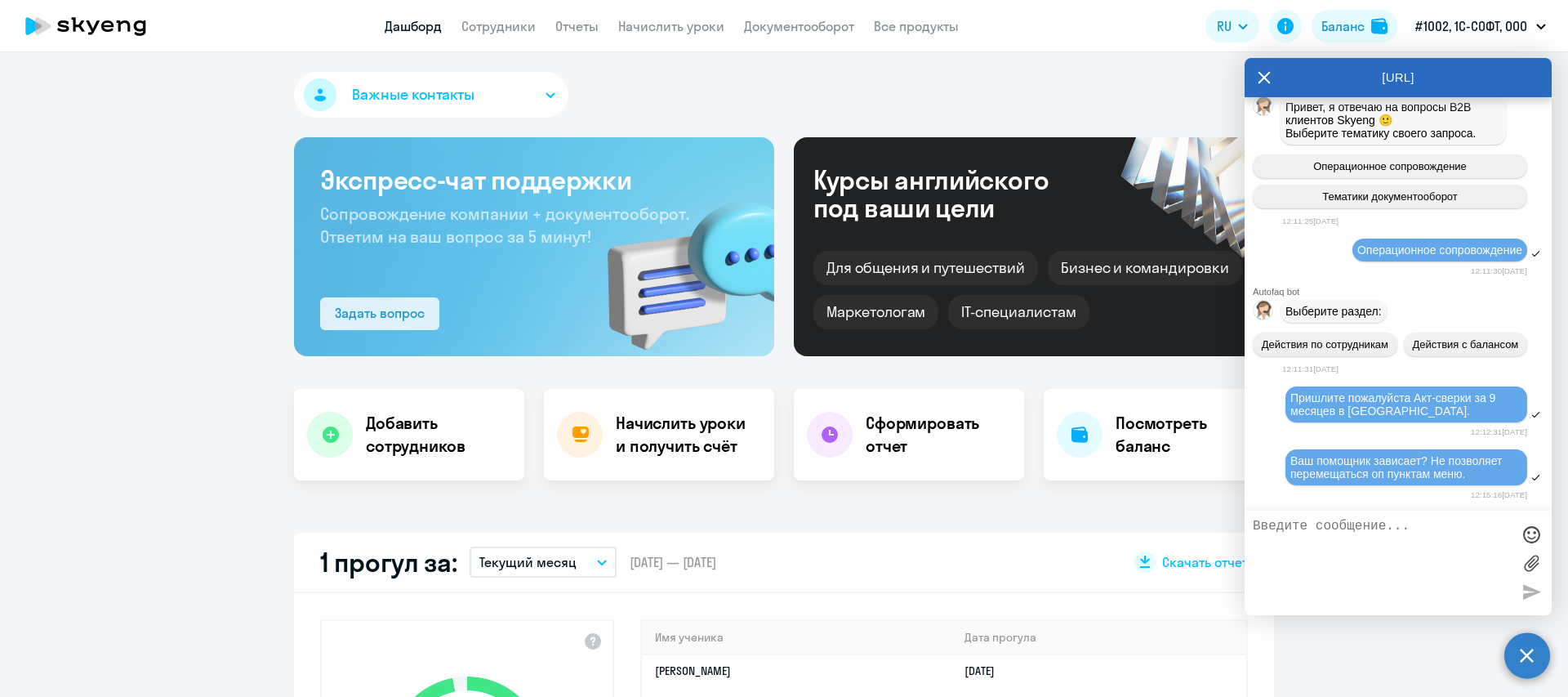
select select "30"
click at [382, 318] on div "Задать вопрос" at bounding box center [380, 312] width 90 height 19
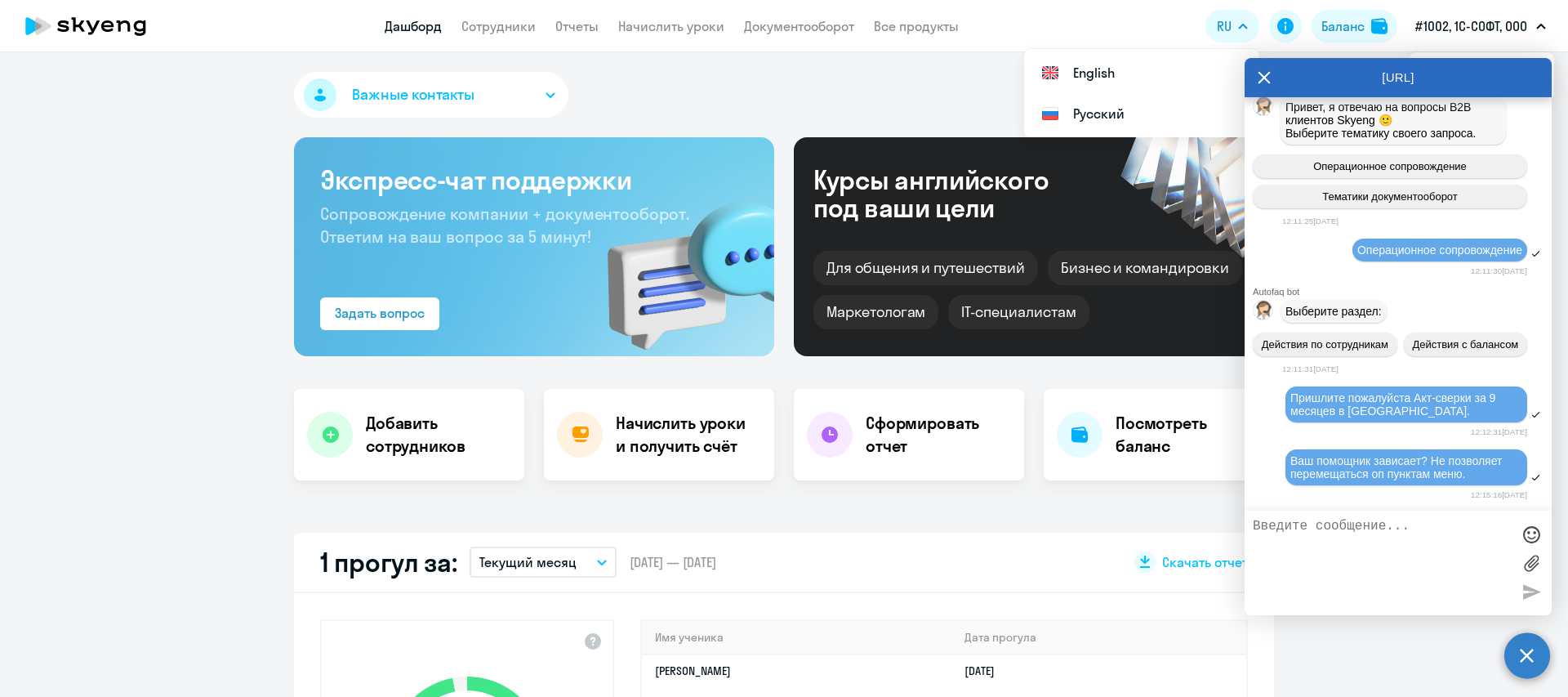
click at [469, 94] on button "Важные контакты" at bounding box center [431, 94] width 274 height 46
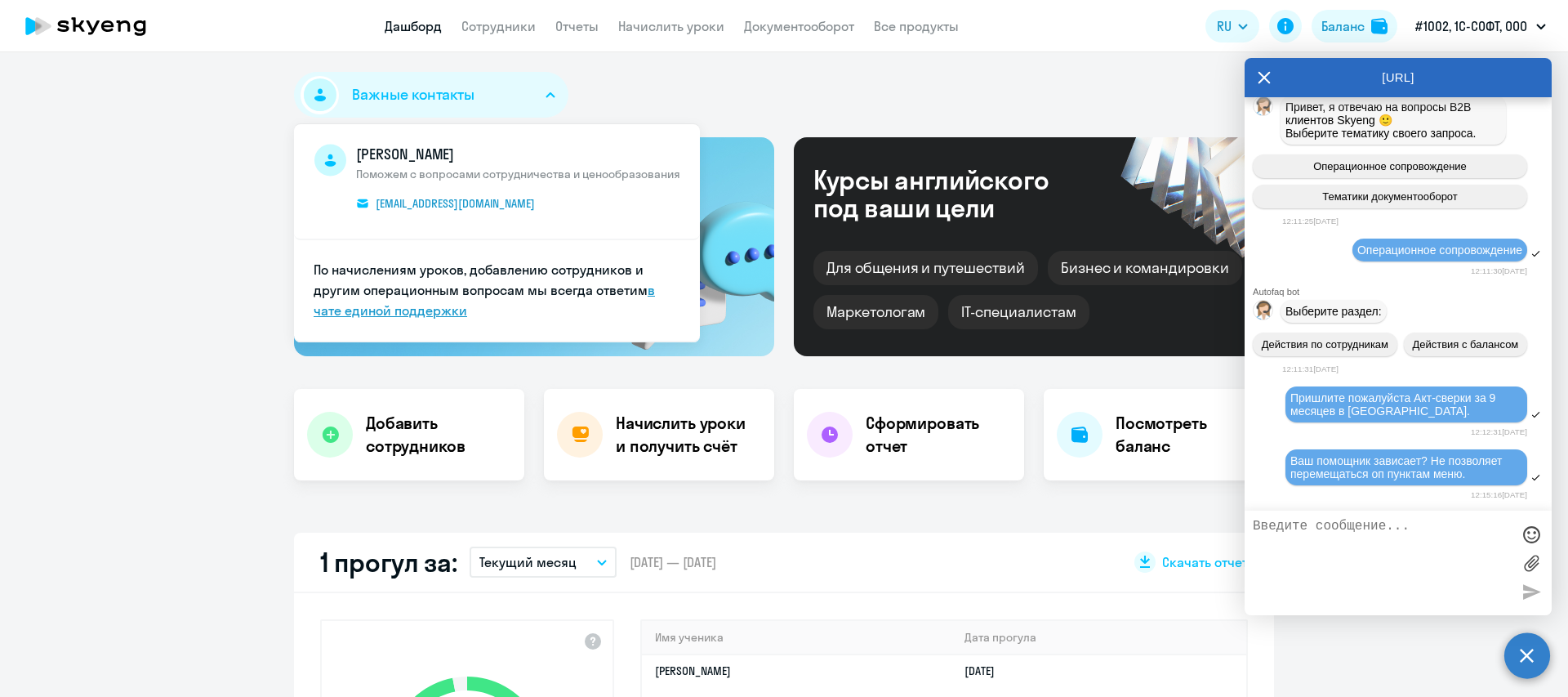
click at [368, 311] on link "в чате единой поддержки" at bounding box center [484, 300] width 341 height 37
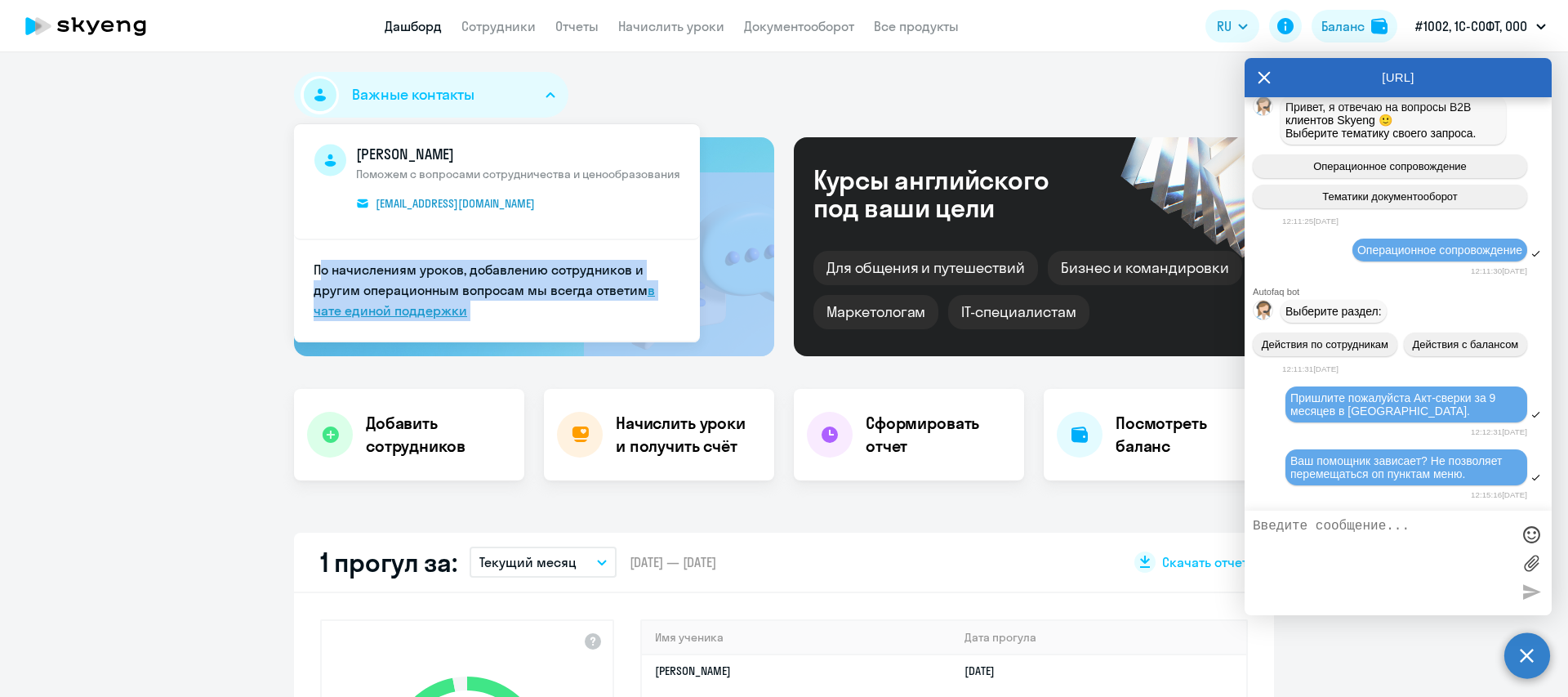
click at [368, 311] on link "в чате единой поддержки" at bounding box center [484, 300] width 341 height 37
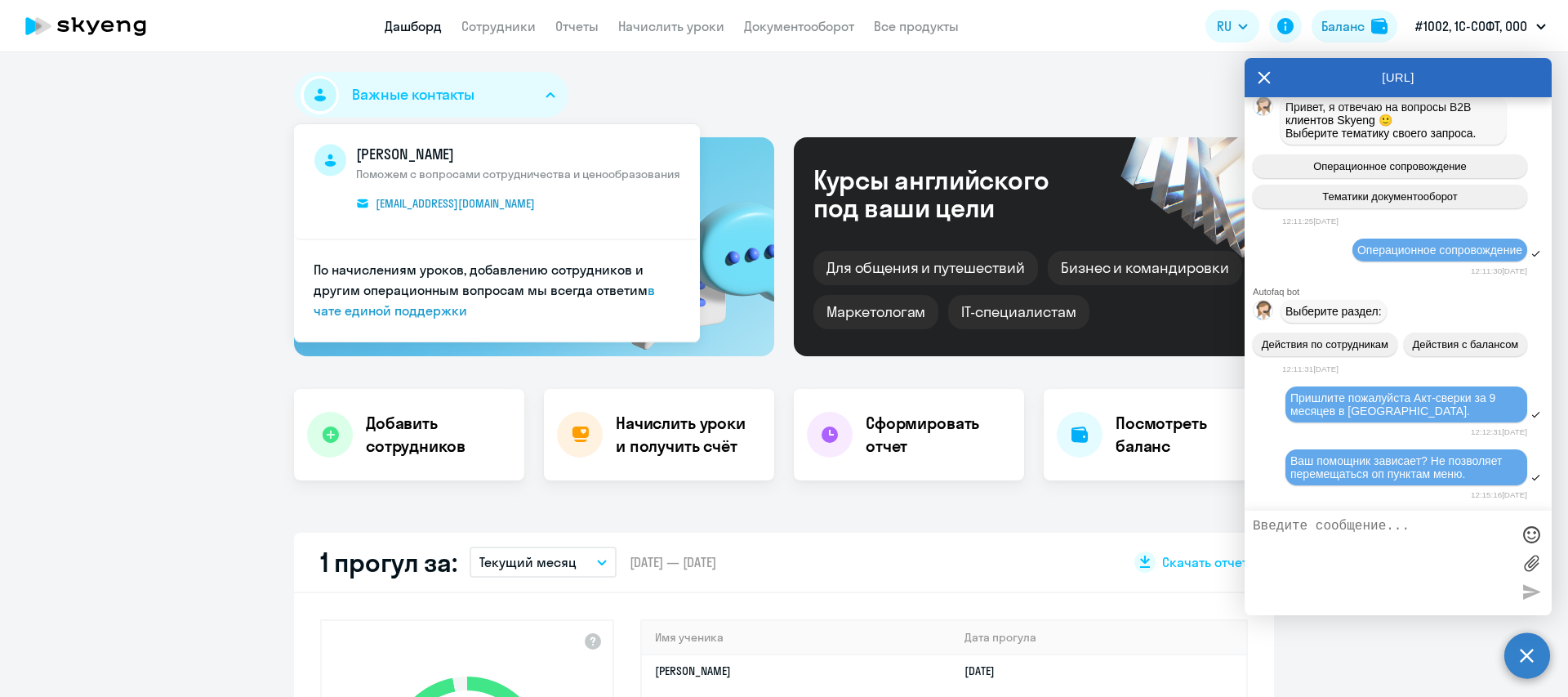
click at [1437, 516] on div at bounding box center [1399, 563] width 307 height 104
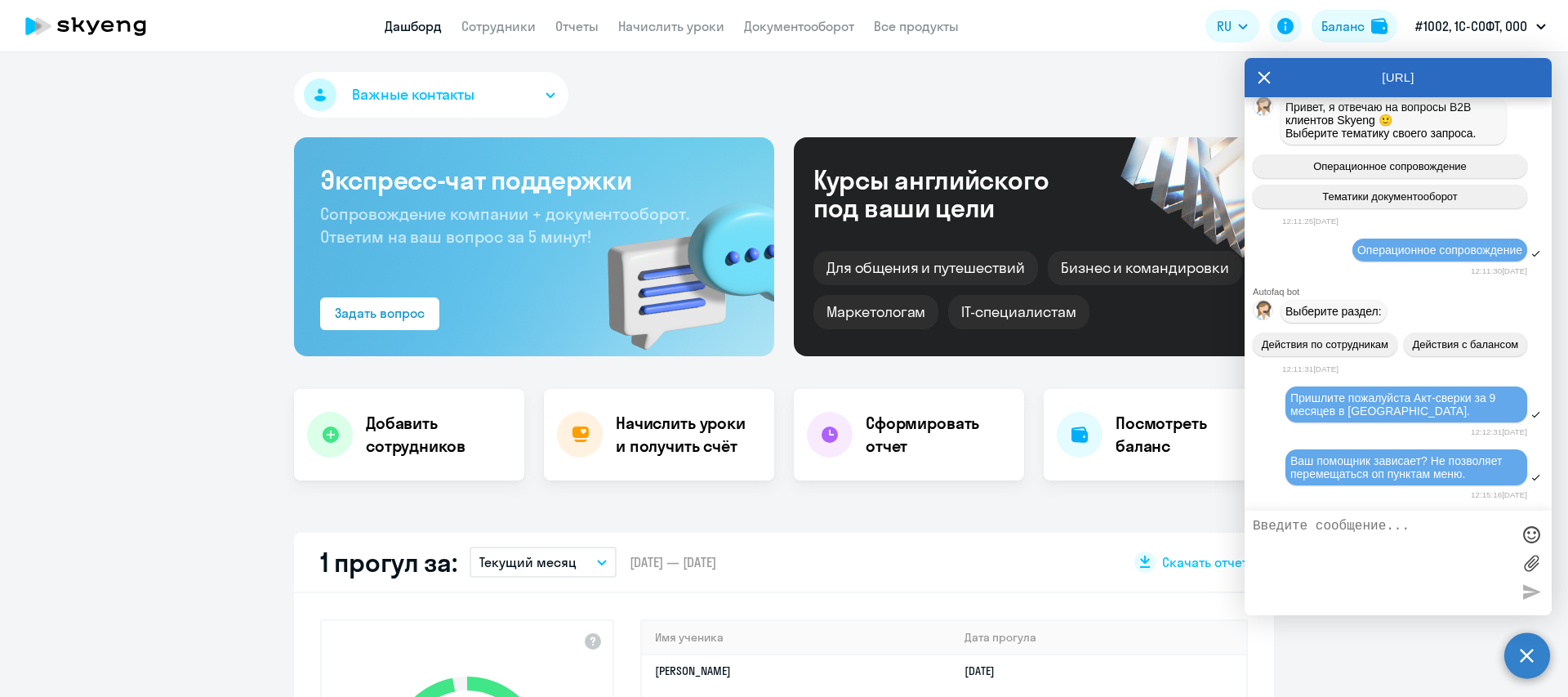
click at [1038, 531] on div "Важные контакты [PERSON_NAME] Поможем с вопросами сотрудничества и ценообразова…" at bounding box center [784, 374] width 1568 height 644
click at [1258, 79] on icon at bounding box center [1264, 78] width 13 height 39
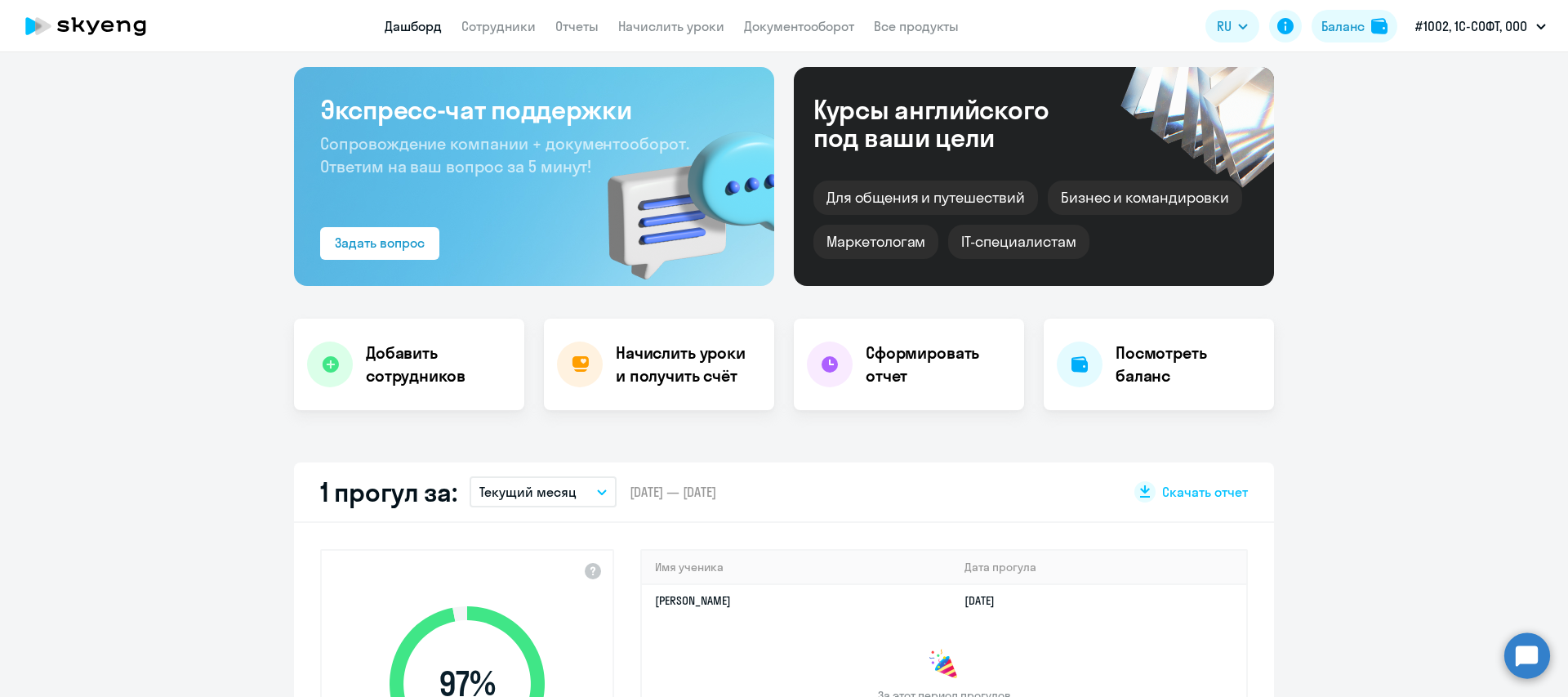
scroll to position [0, 0]
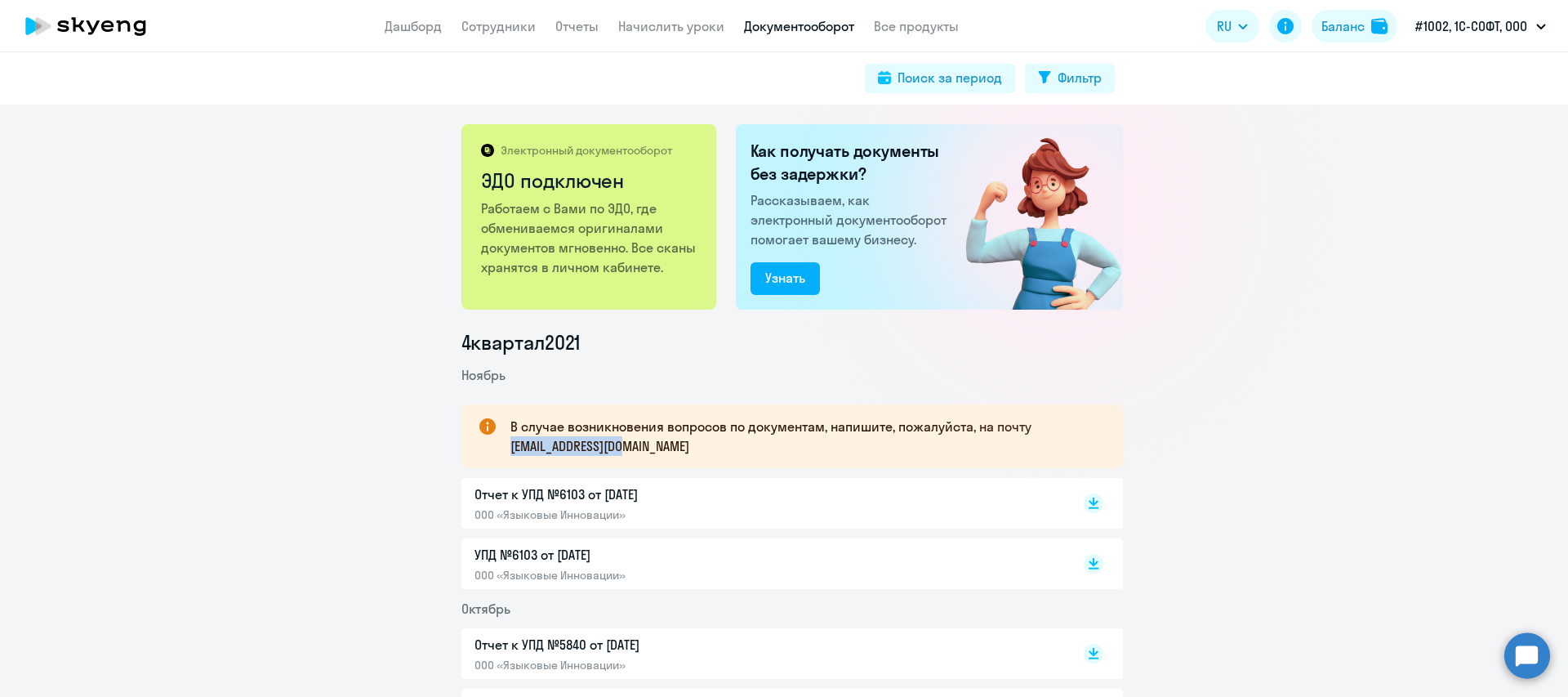
drag, startPoint x: 643, startPoint y: 445, endPoint x: 501, endPoint y: 448, distance: 142.0
click at [501, 448] on div "В случае возникновения вопросов по документам, напишите, пожалуйста, на почту […" at bounding box center [792, 436] width 662 height 64
copy p "[EMAIL_ADDRESS][DOMAIN_NAME]"
click at [1521, 663] on circle at bounding box center [1527, 656] width 46 height 46
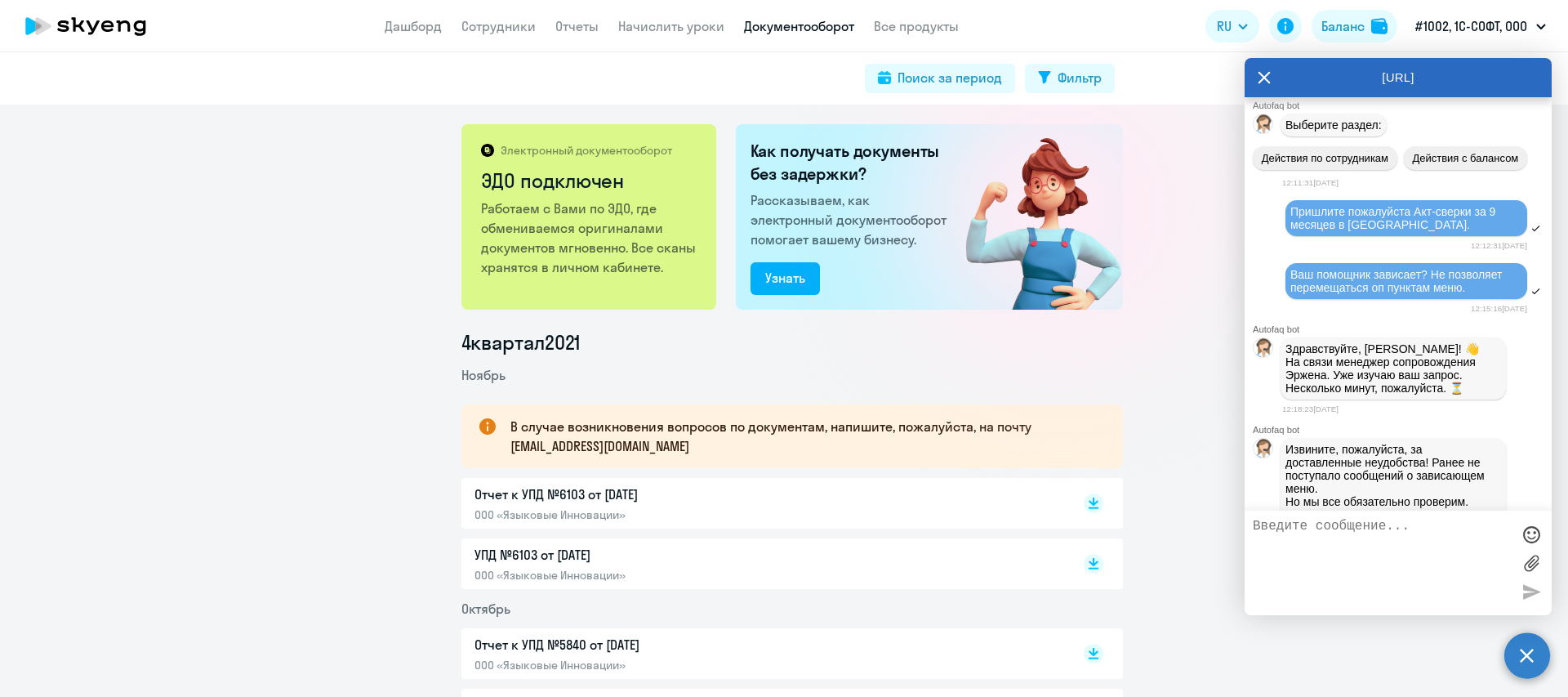
scroll to position [124, 0]
